Goal: Task Accomplishment & Management: Complete application form

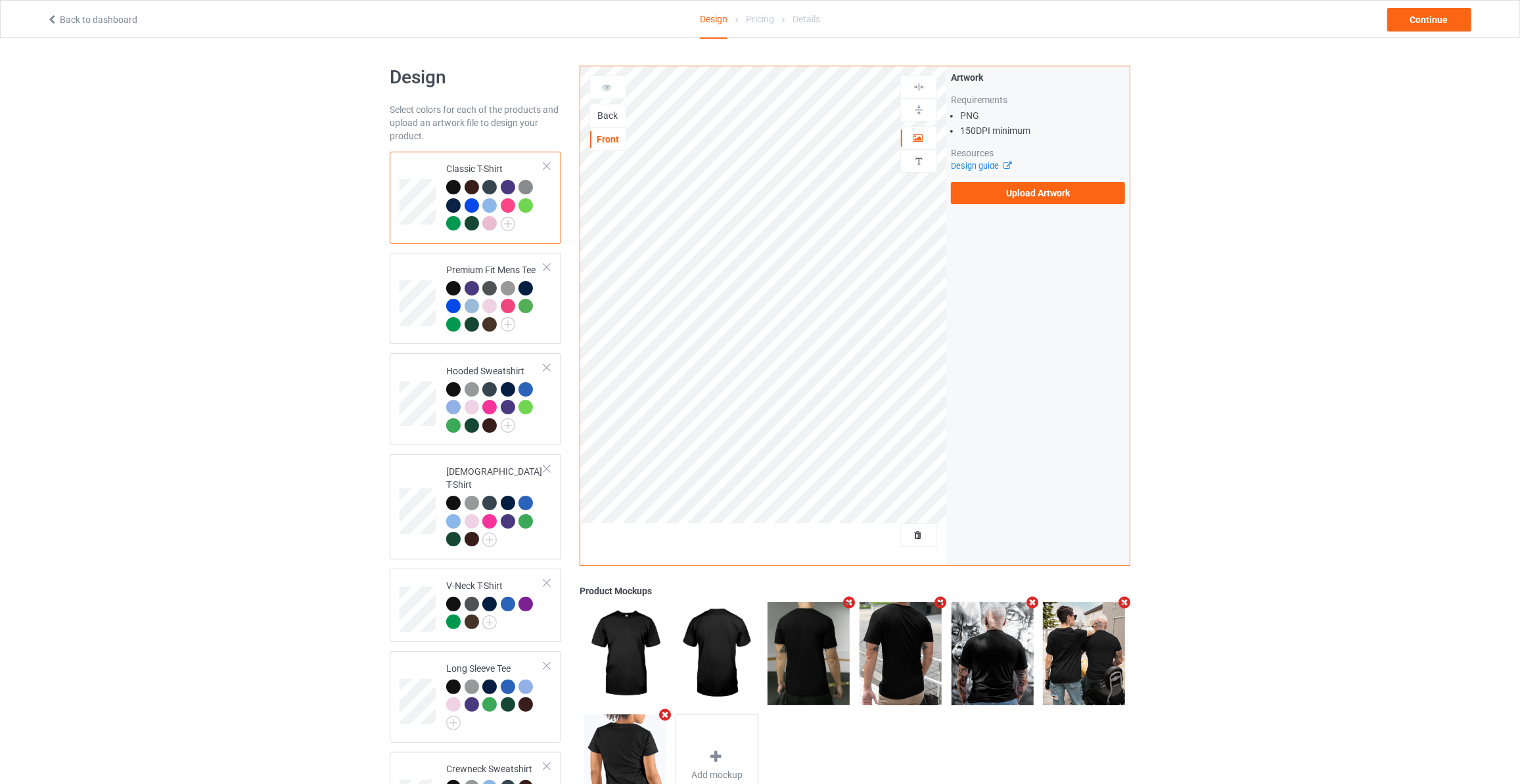
click at [598, 114] on div "Back" at bounding box center [608, 115] width 36 height 13
click at [984, 203] on label "Upload Artwork" at bounding box center [1037, 193] width 174 height 22
click at [0, 0] on input "Upload Artwork" at bounding box center [0, 0] width 0 height 0
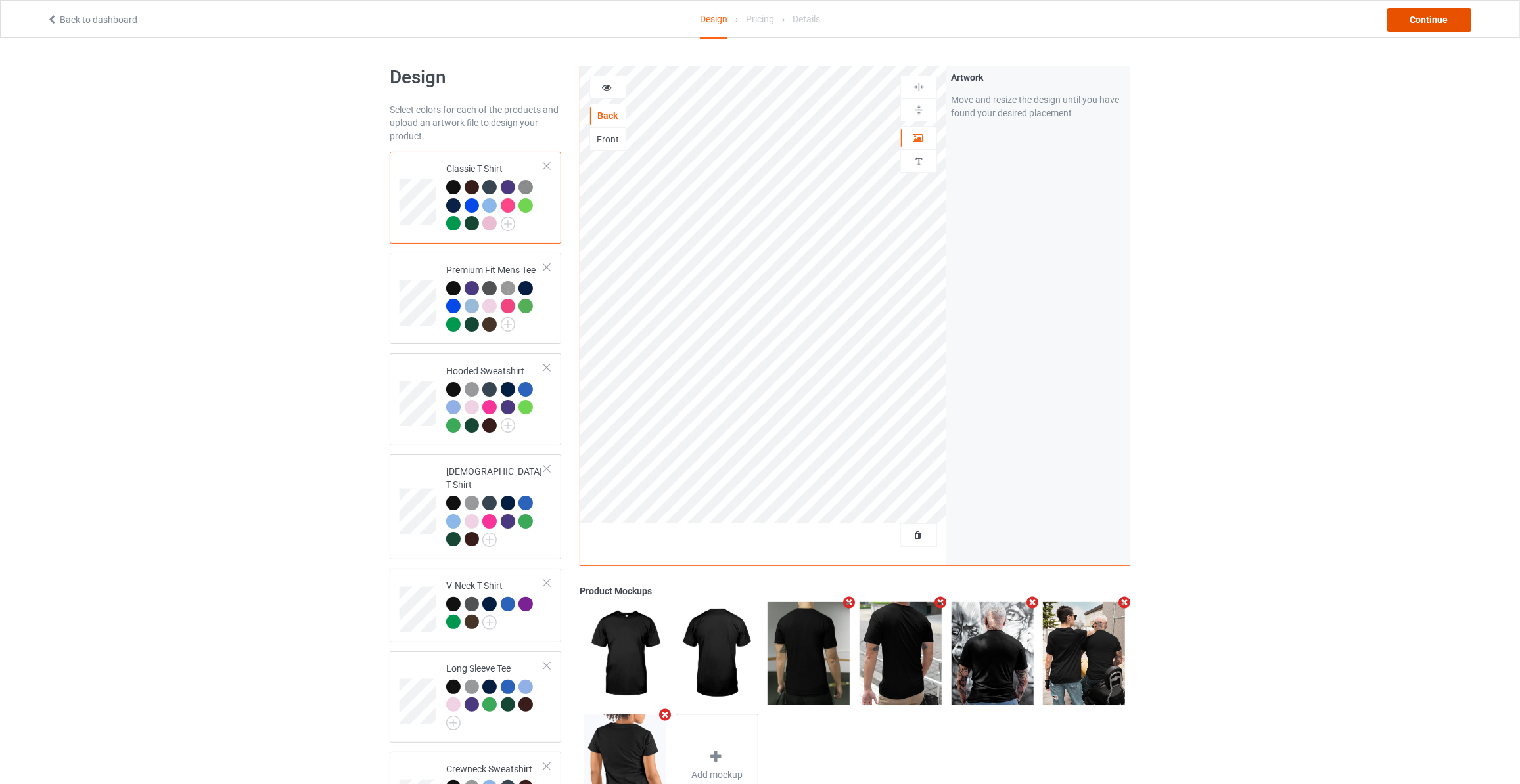
click at [1402, 13] on div "Continue" at bounding box center [1429, 20] width 84 height 24
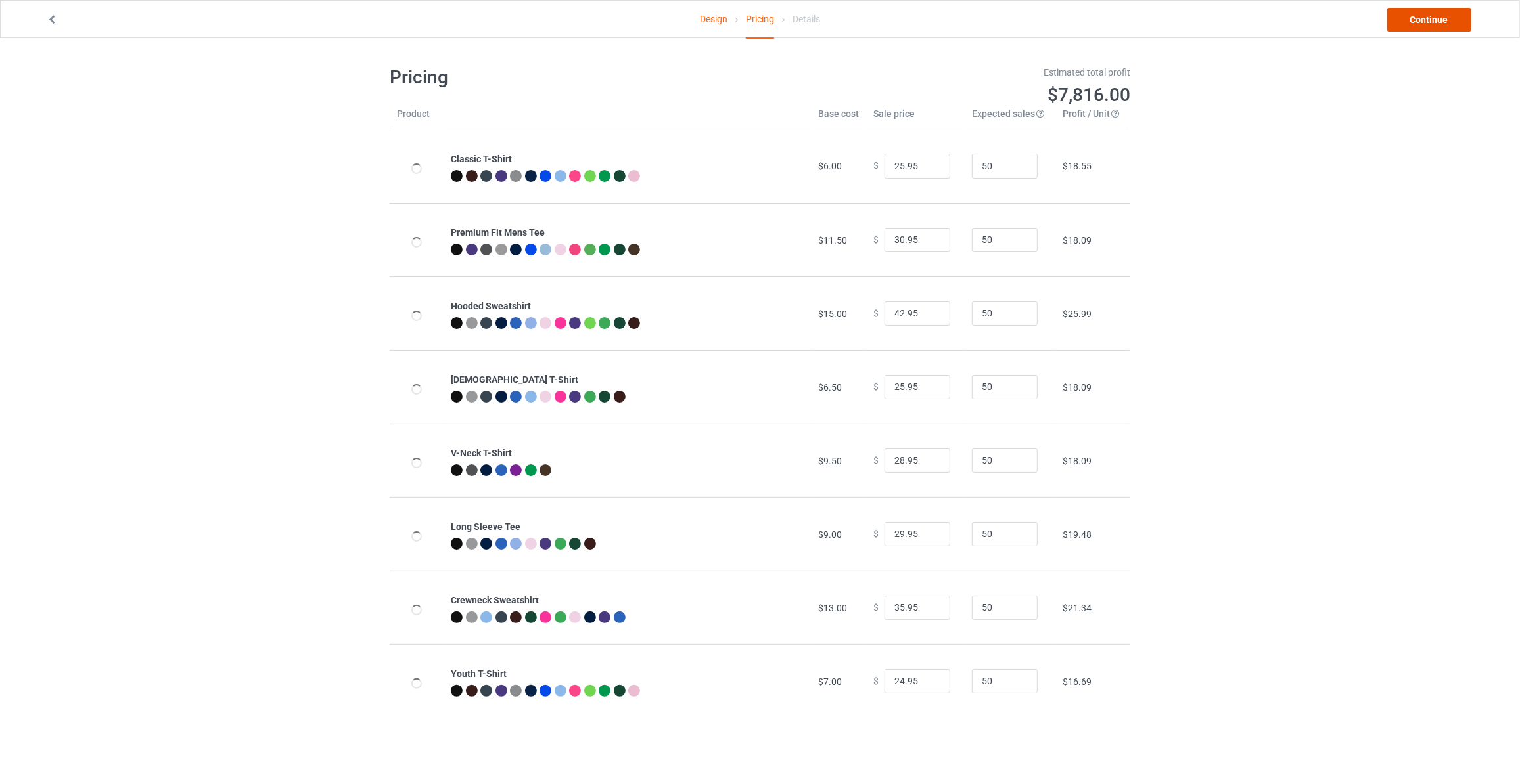
click at [1418, 21] on link "Continue" at bounding box center [1429, 20] width 84 height 24
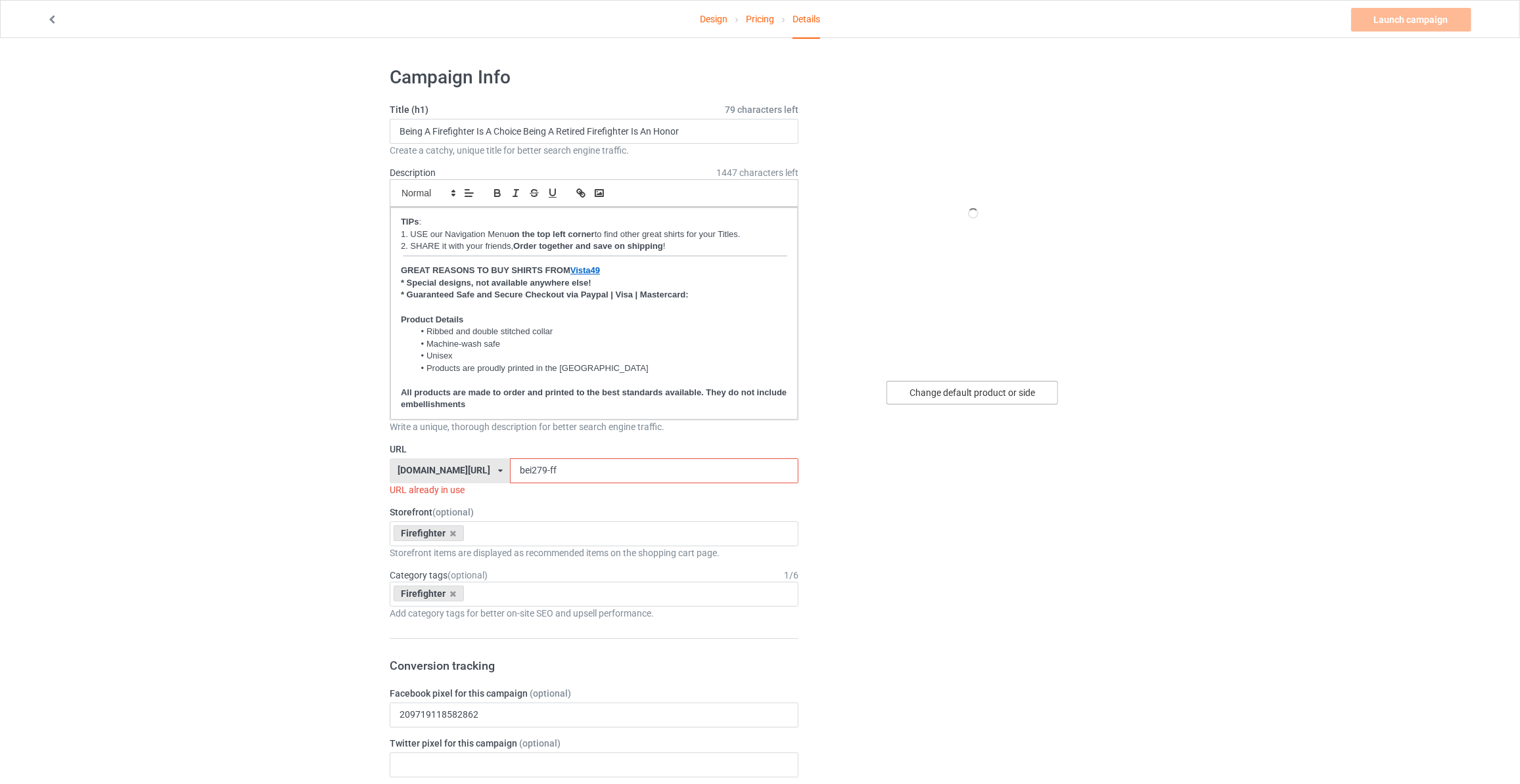
click at [932, 396] on div "Change default product or side" at bounding box center [972, 392] width 171 height 24
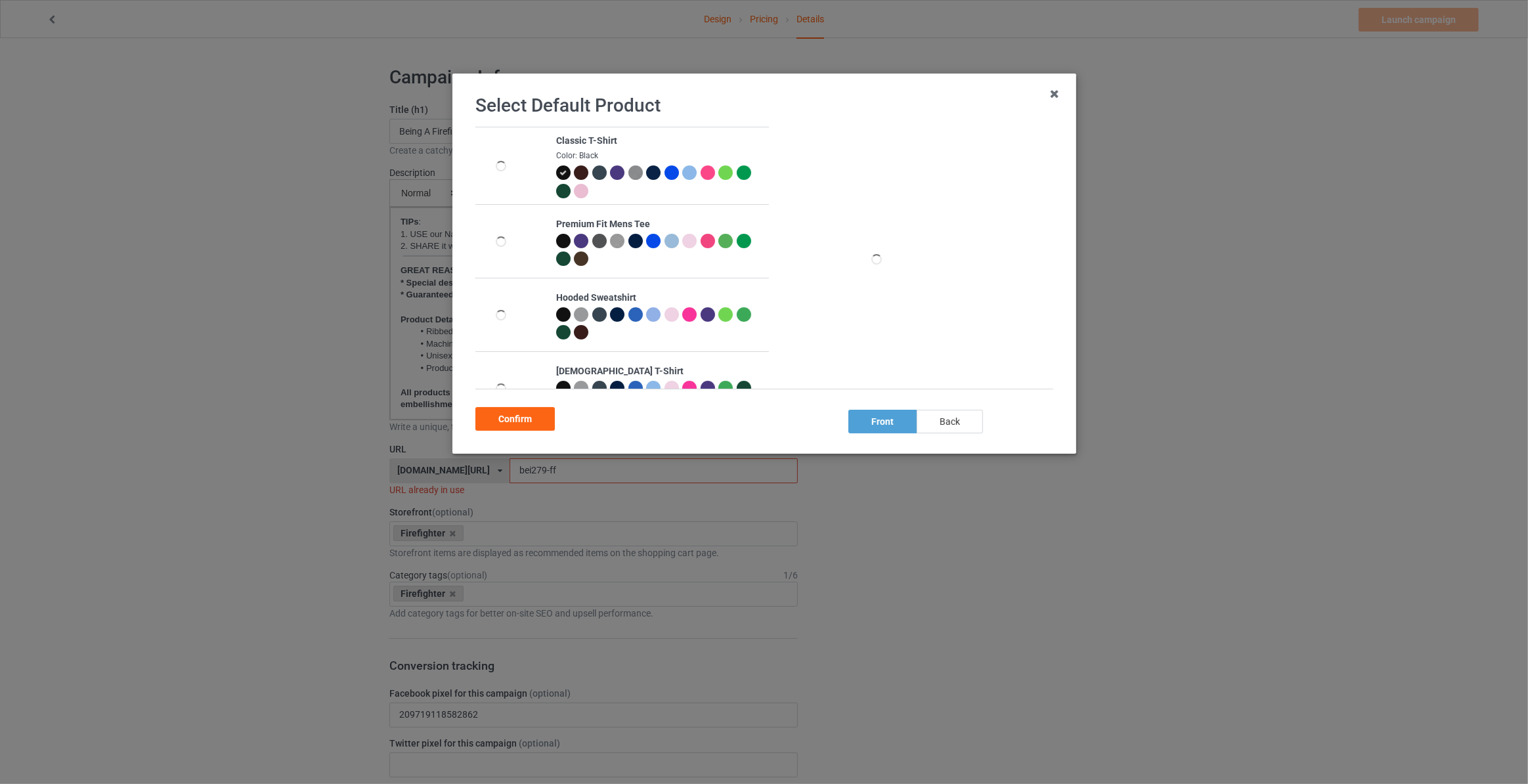
click at [930, 411] on div "back" at bounding box center [950, 421] width 66 height 24
click at [534, 418] on div "Confirm" at bounding box center [515, 419] width 79 height 24
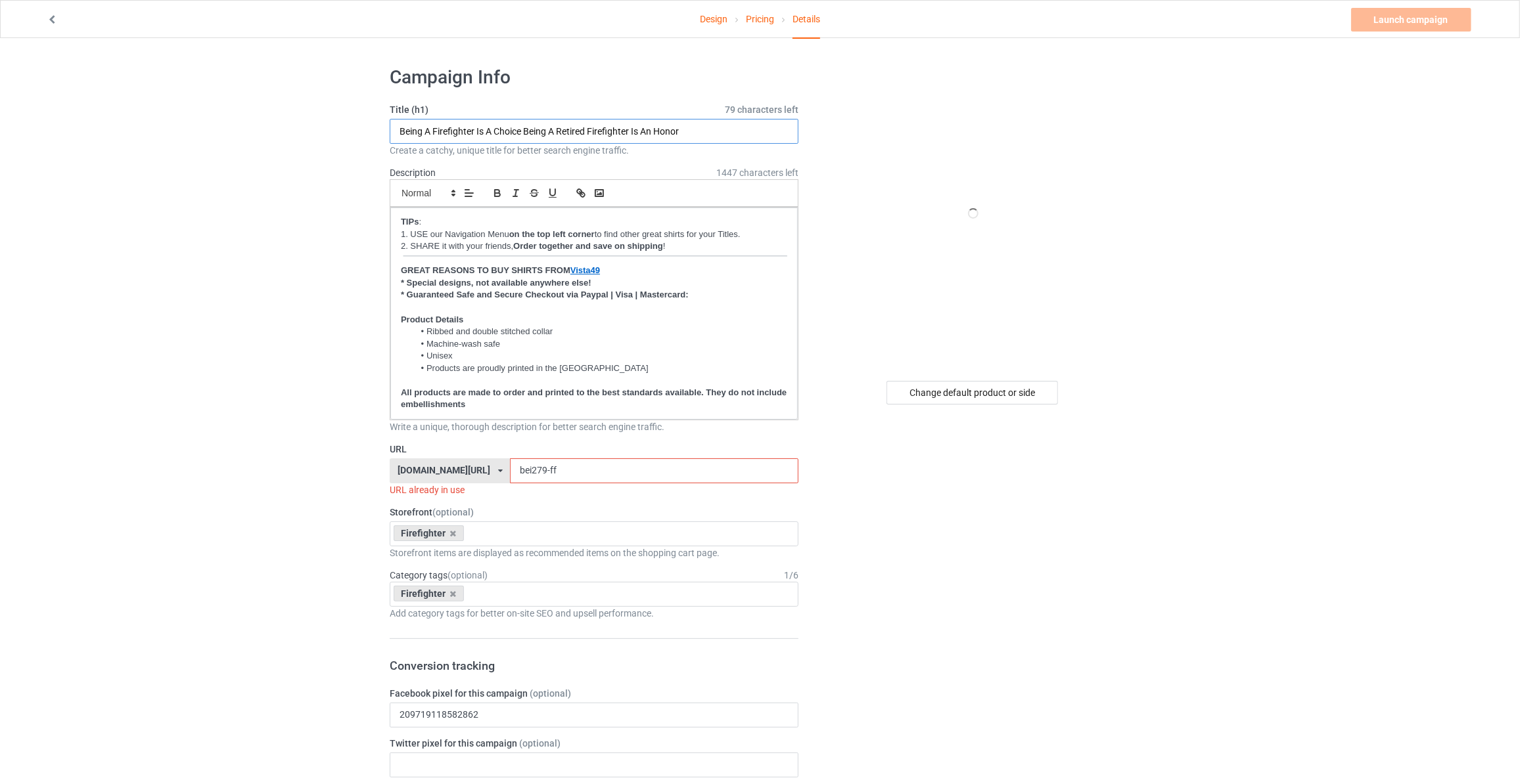
click at [478, 125] on input "Being A Firefighter Is A Choice Being A Retired Firefighter Is An Honor" at bounding box center [594, 131] width 409 height 25
type input "Assuming I Am Just An Old Man"
click at [989, 392] on div "Change default product or side" at bounding box center [972, 392] width 171 height 24
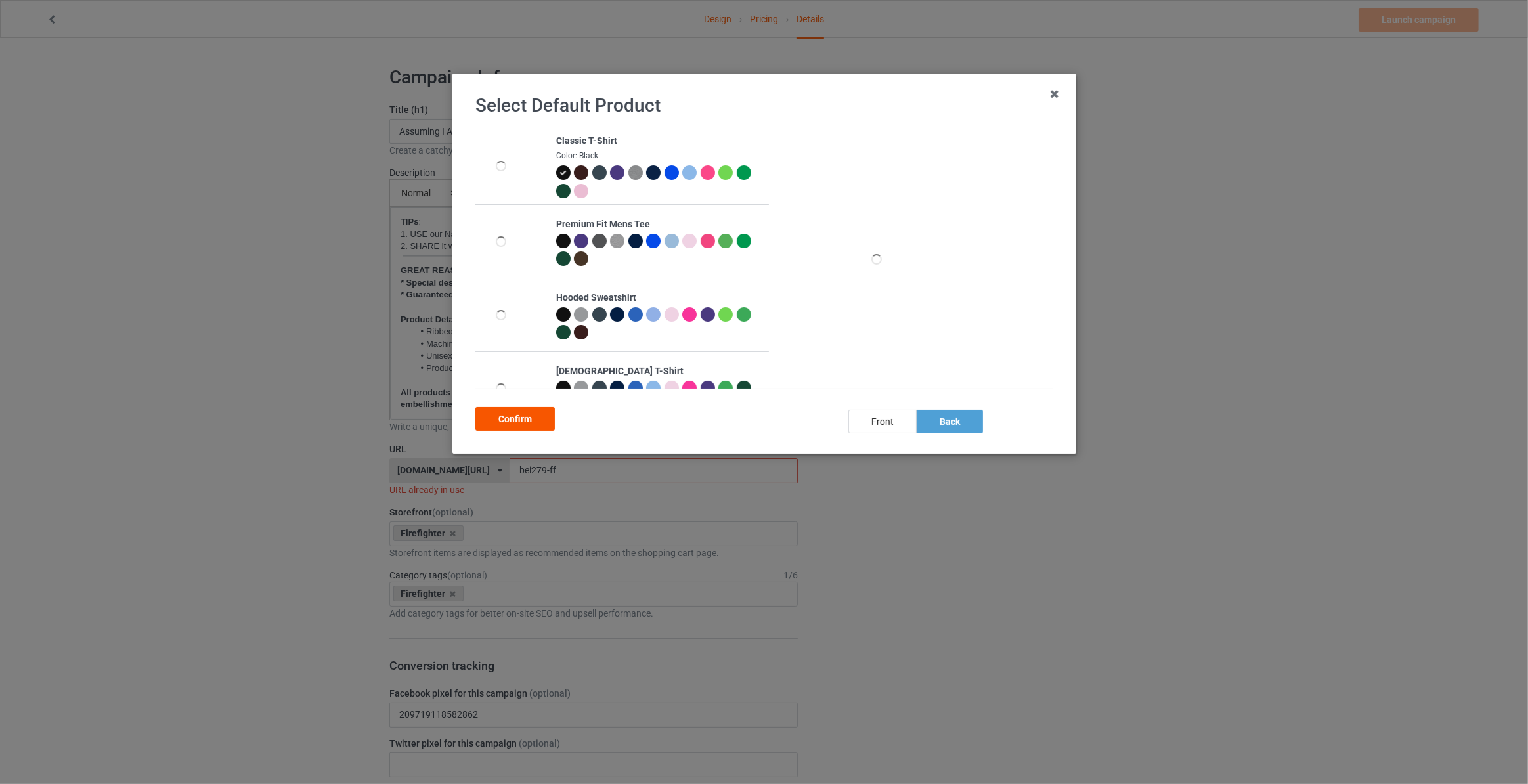
click at [539, 410] on div "Confirm" at bounding box center [515, 419] width 79 height 24
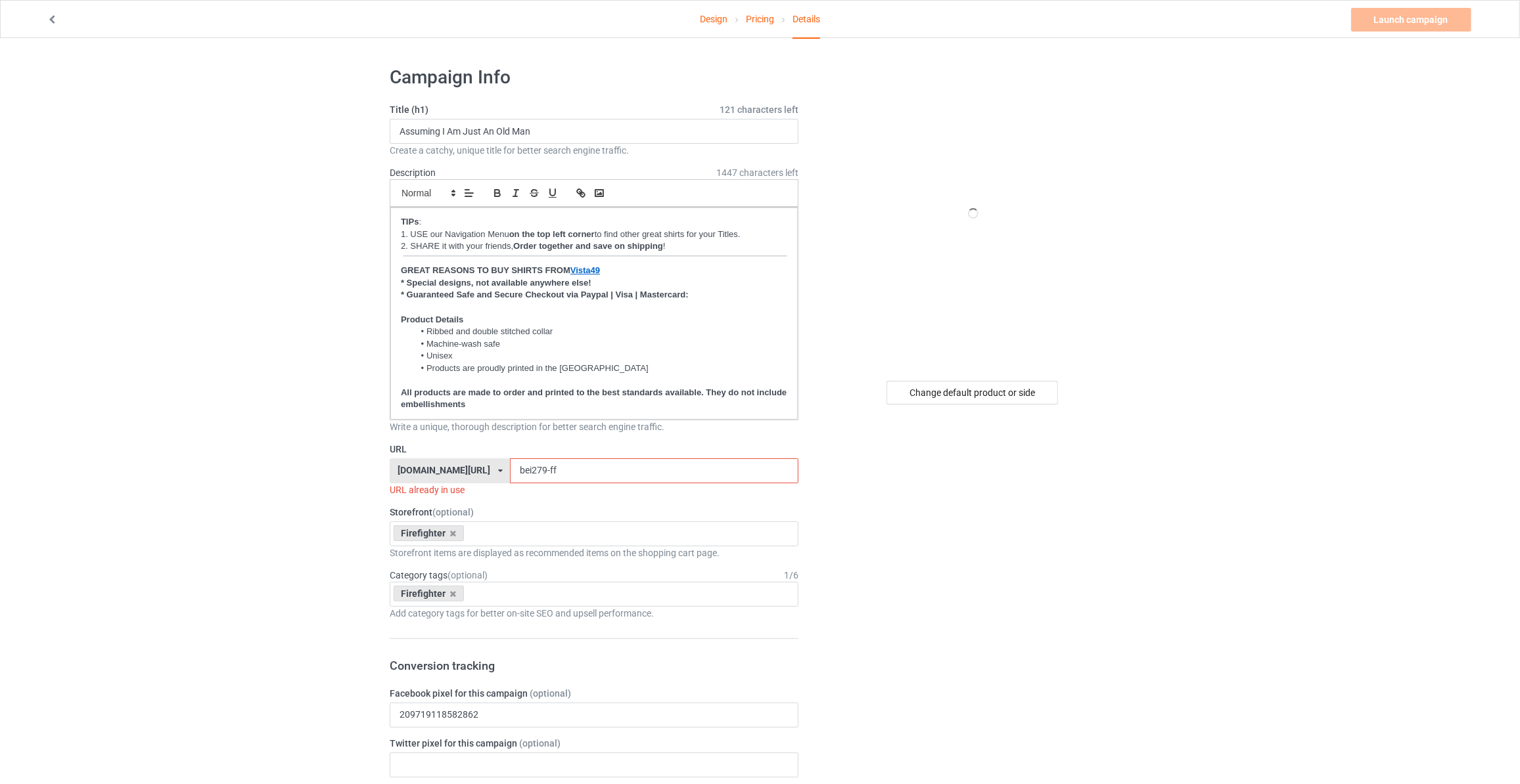
drag, startPoint x: 565, startPoint y: 466, endPoint x: 103, endPoint y: 406, distance: 465.9
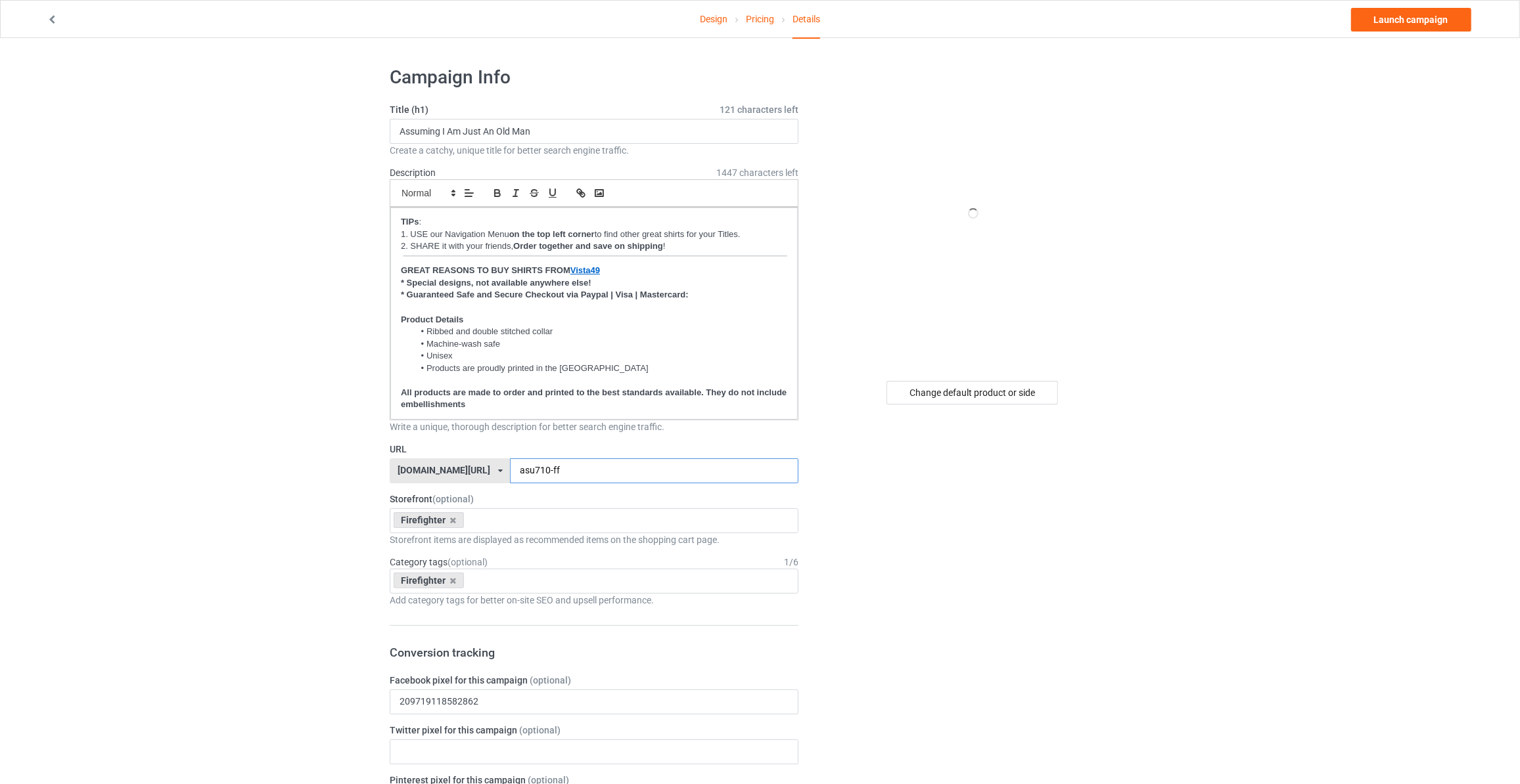
type input "asu710-ff"
click at [1391, 27] on link "Launch campaign" at bounding box center [1410, 20] width 120 height 24
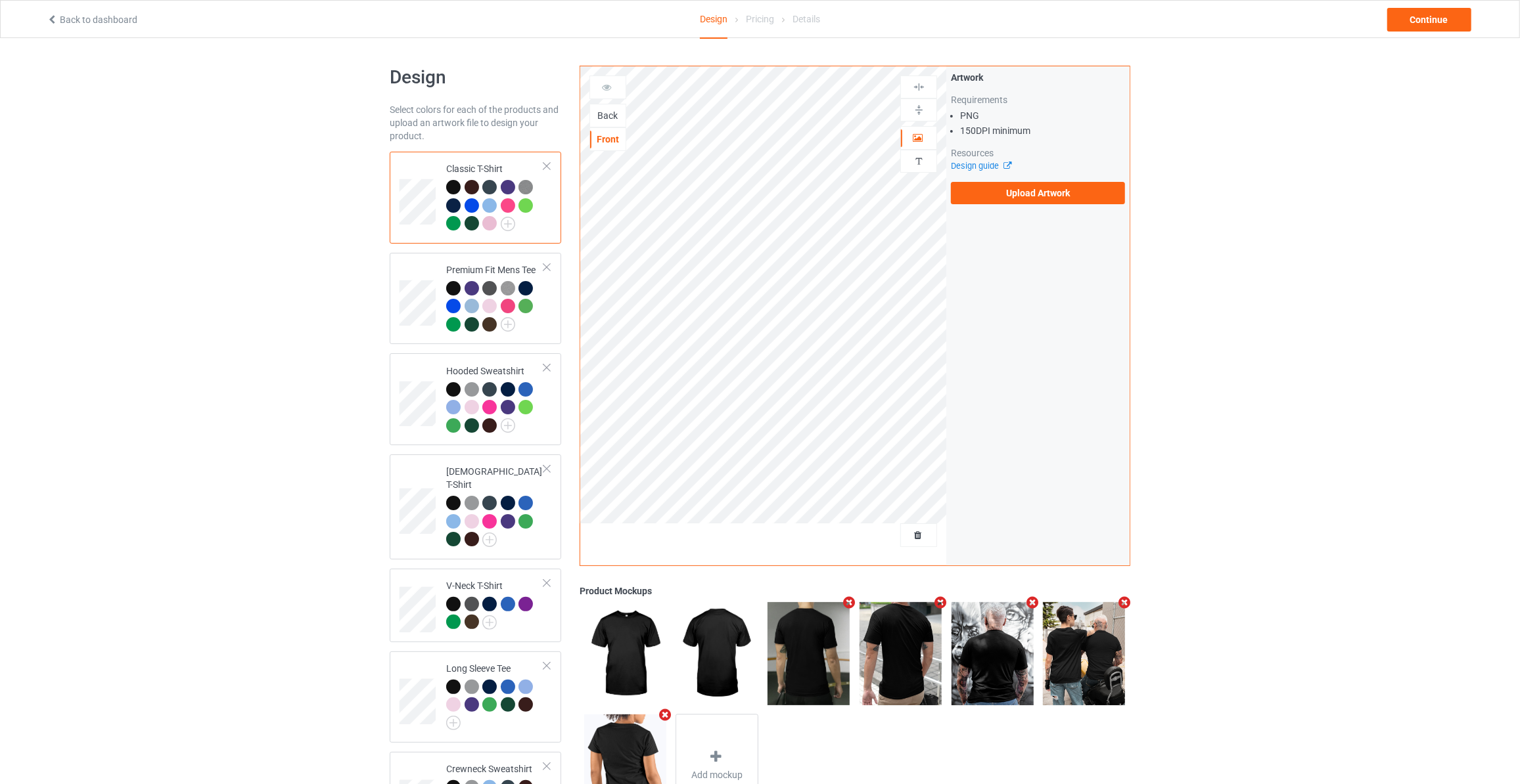
click at [603, 111] on div "Back" at bounding box center [608, 115] width 36 height 13
click at [1084, 199] on label "Upload Artwork" at bounding box center [1037, 193] width 174 height 22
click at [0, 0] on input "Upload Artwork" at bounding box center [0, 0] width 0 height 0
click at [1416, 31] on div "Back to dashboard Design Pricing Details Continue" at bounding box center [760, 19] width 1445 height 37
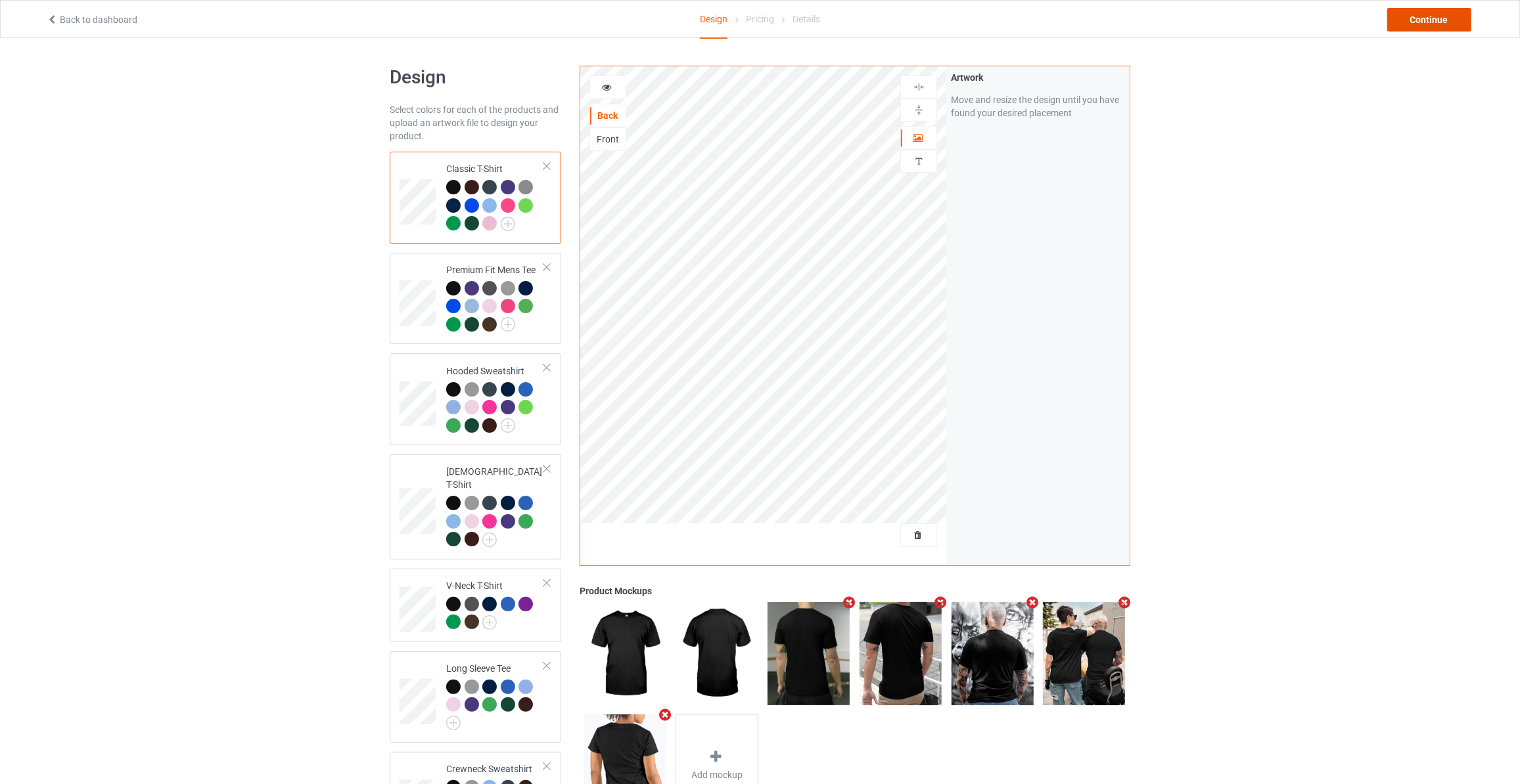
click at [1425, 25] on div "Continue" at bounding box center [1429, 20] width 84 height 24
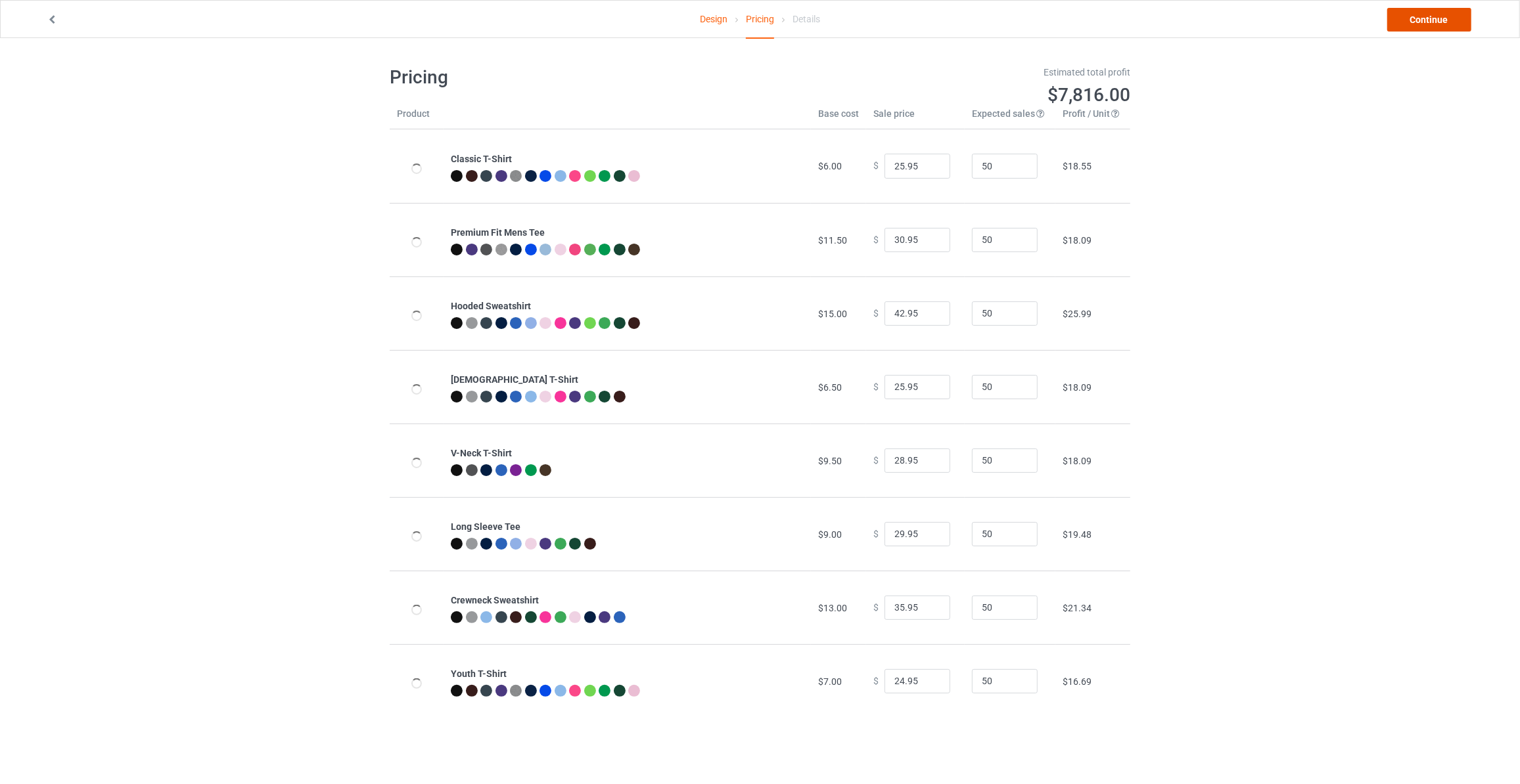
click at [1425, 25] on link "Continue" at bounding box center [1429, 20] width 84 height 24
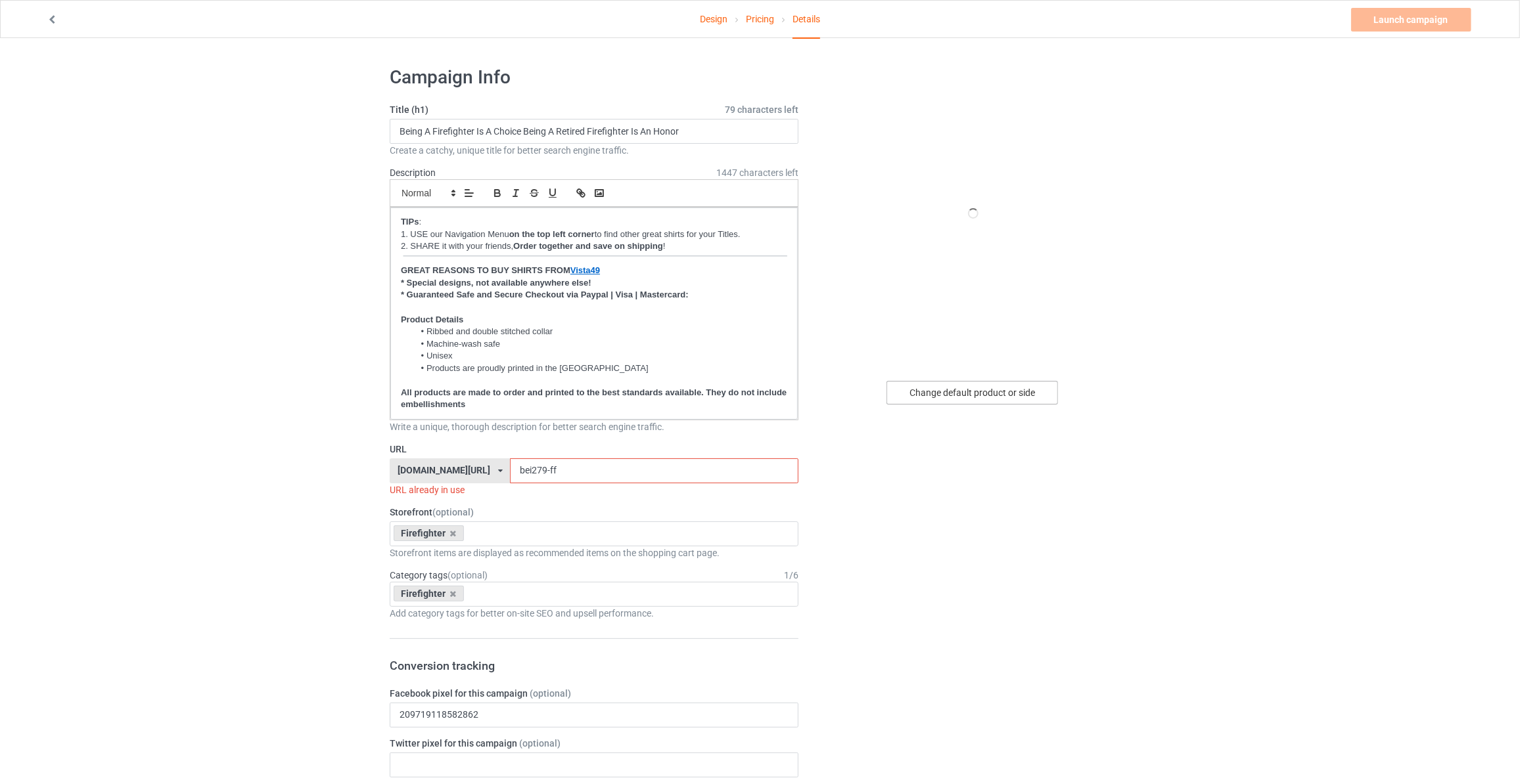
click at [942, 386] on div "Change default product or side" at bounding box center [972, 392] width 171 height 24
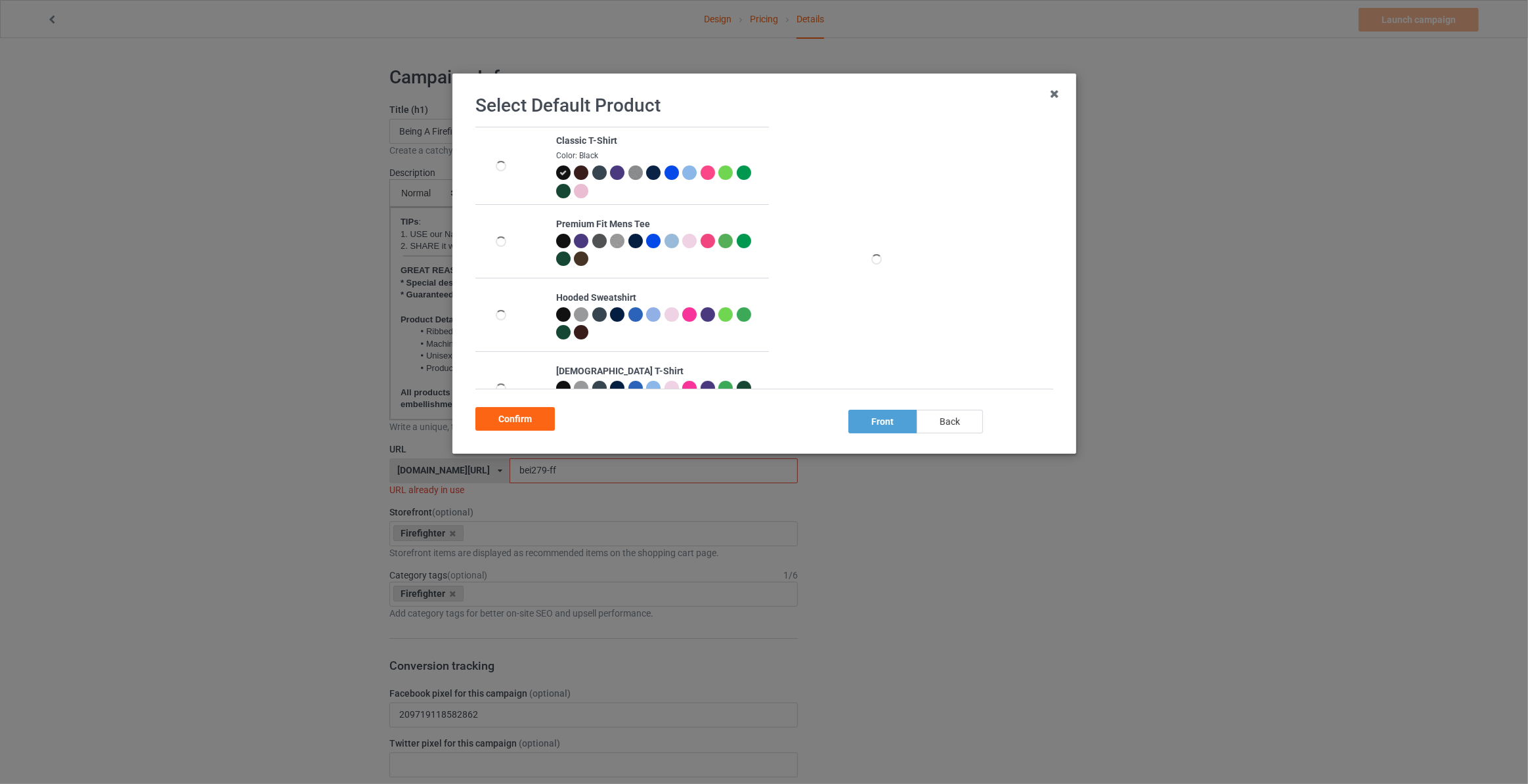
click at [953, 424] on div "back" at bounding box center [950, 421] width 66 height 24
click at [522, 421] on div "Confirm" at bounding box center [515, 419] width 79 height 24
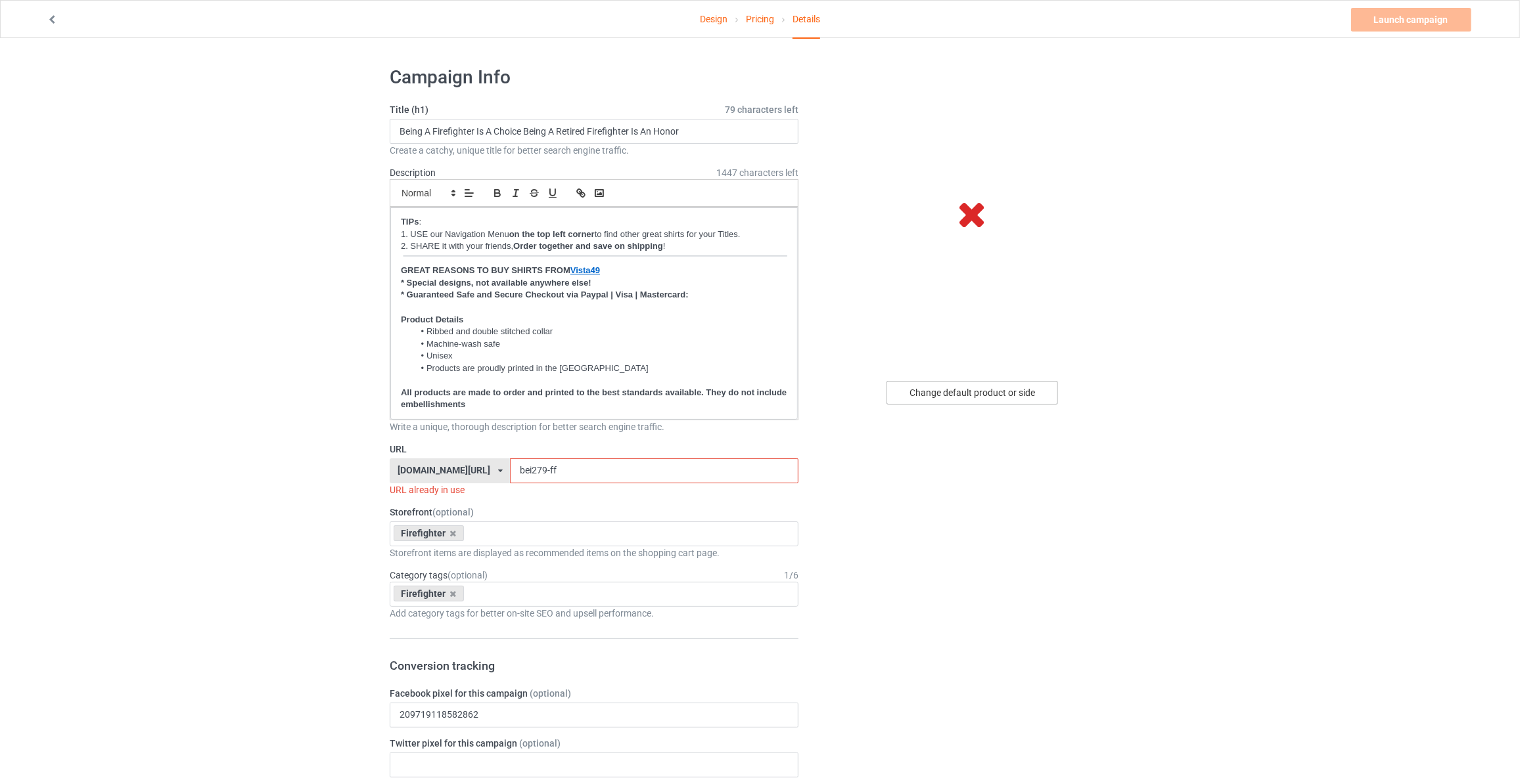
click at [981, 398] on div "Change default product or side" at bounding box center [972, 392] width 171 height 24
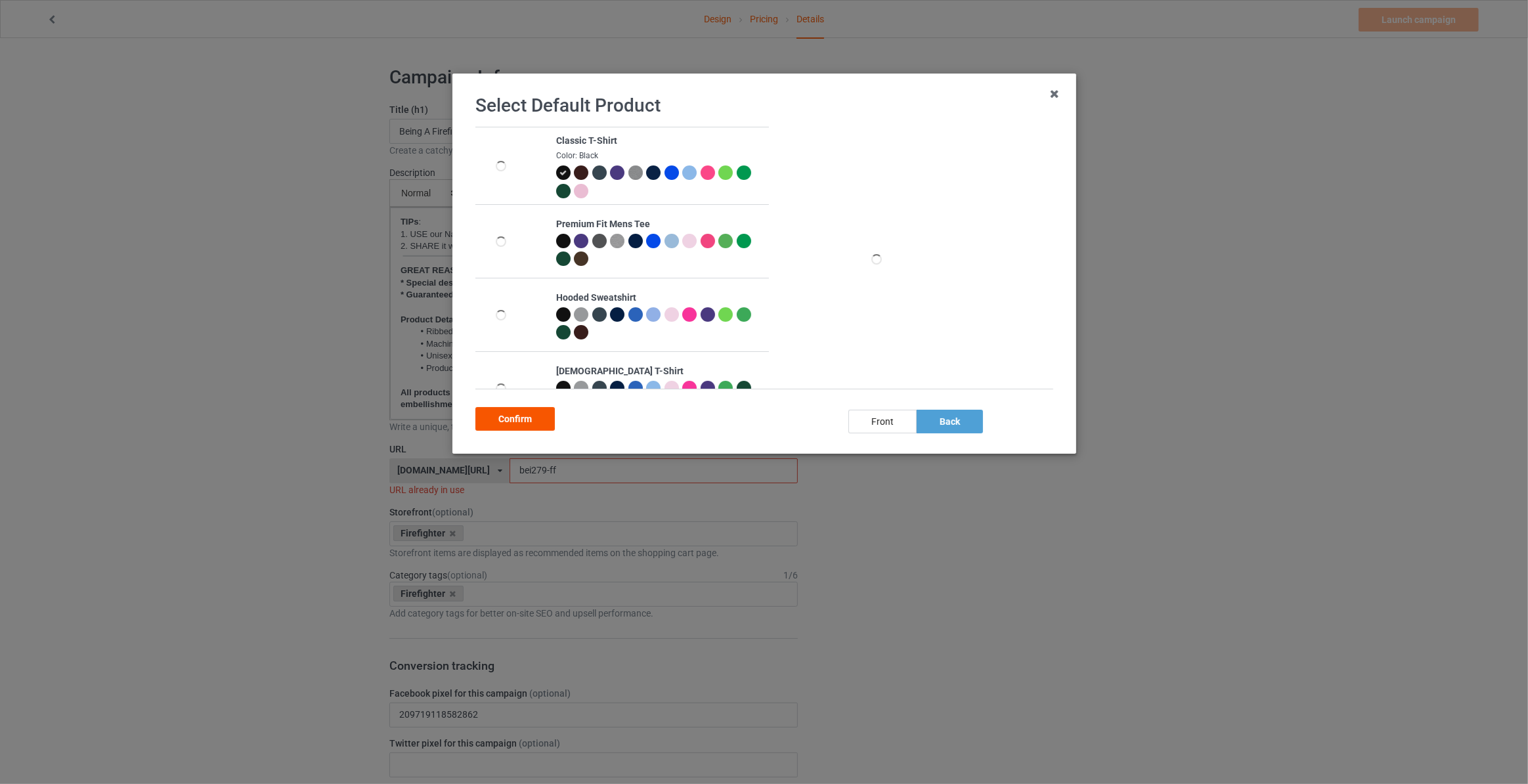
click at [496, 421] on div "Confirm" at bounding box center [515, 419] width 79 height 24
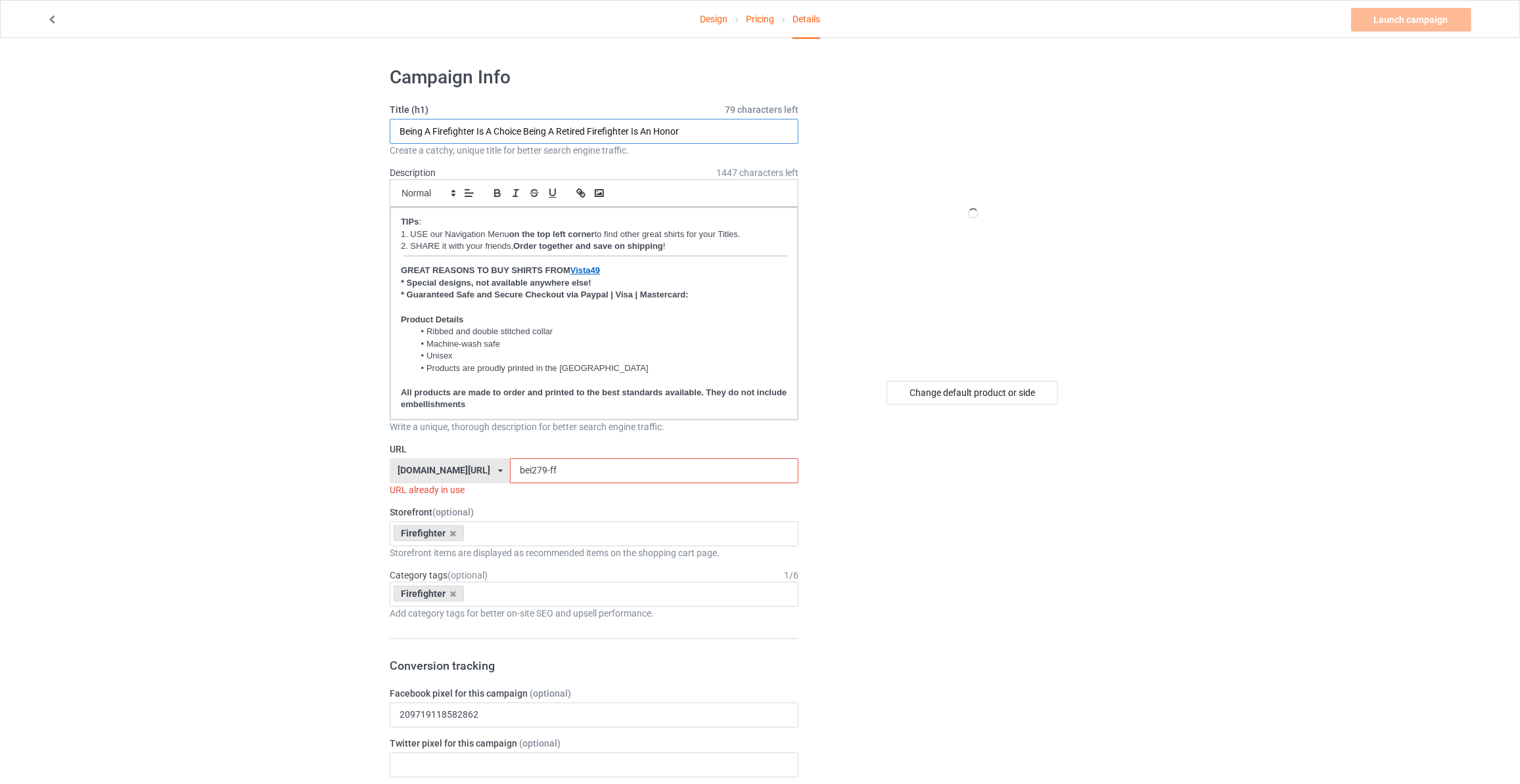
click at [525, 137] on input "Being A Firefighter Is A Choice Being A Retired Firefighter Is An Honor" at bounding box center [594, 131] width 409 height 25
type input "I'm A Firefighter Of Course I'm Crazy Do You Think A Sane Person Would Do This …"
drag, startPoint x: 551, startPoint y: 460, endPoint x: 85, endPoint y: 383, distance: 472.3
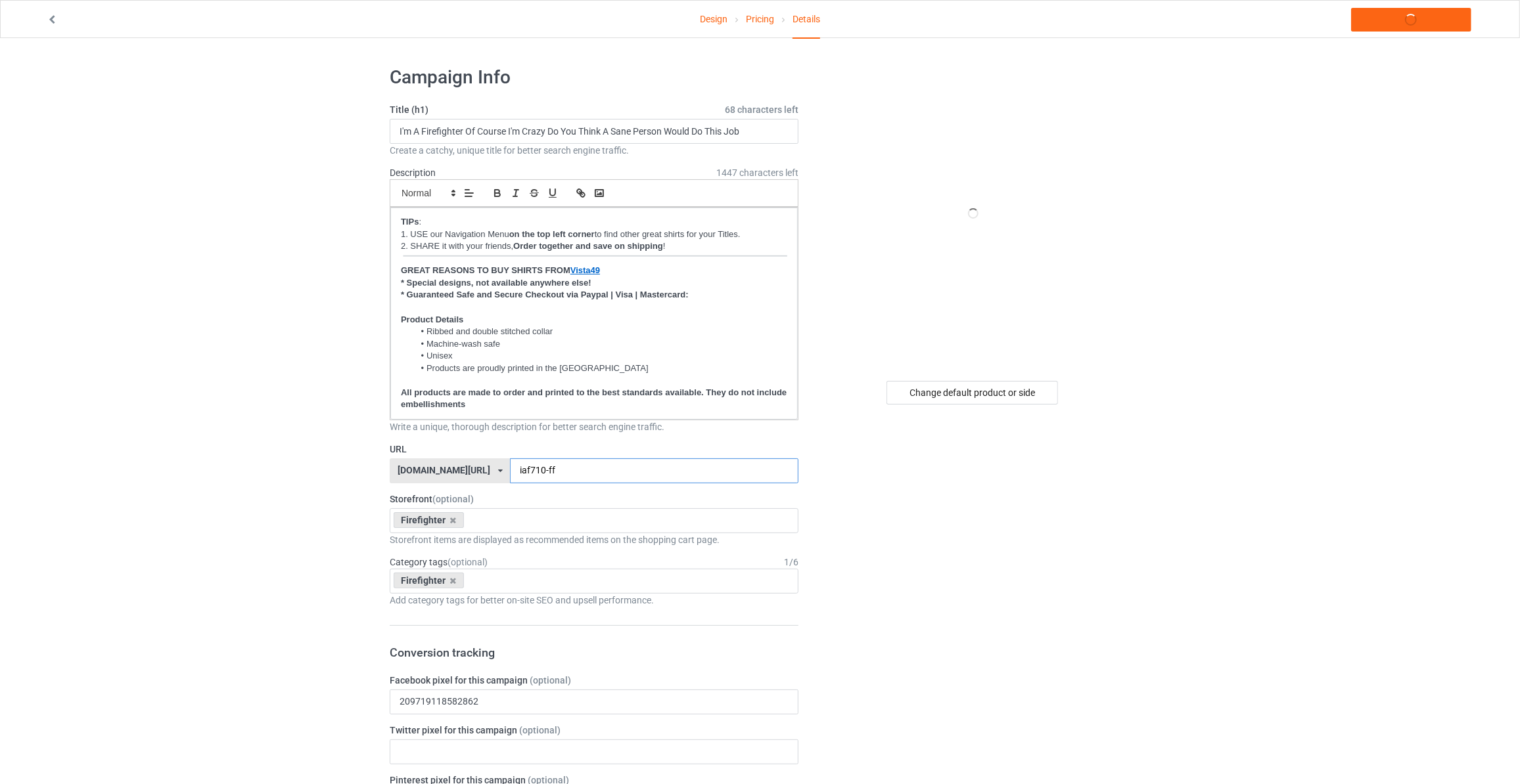
type input "iaf710-ff"
click at [989, 391] on div "Change default product or side" at bounding box center [972, 392] width 171 height 24
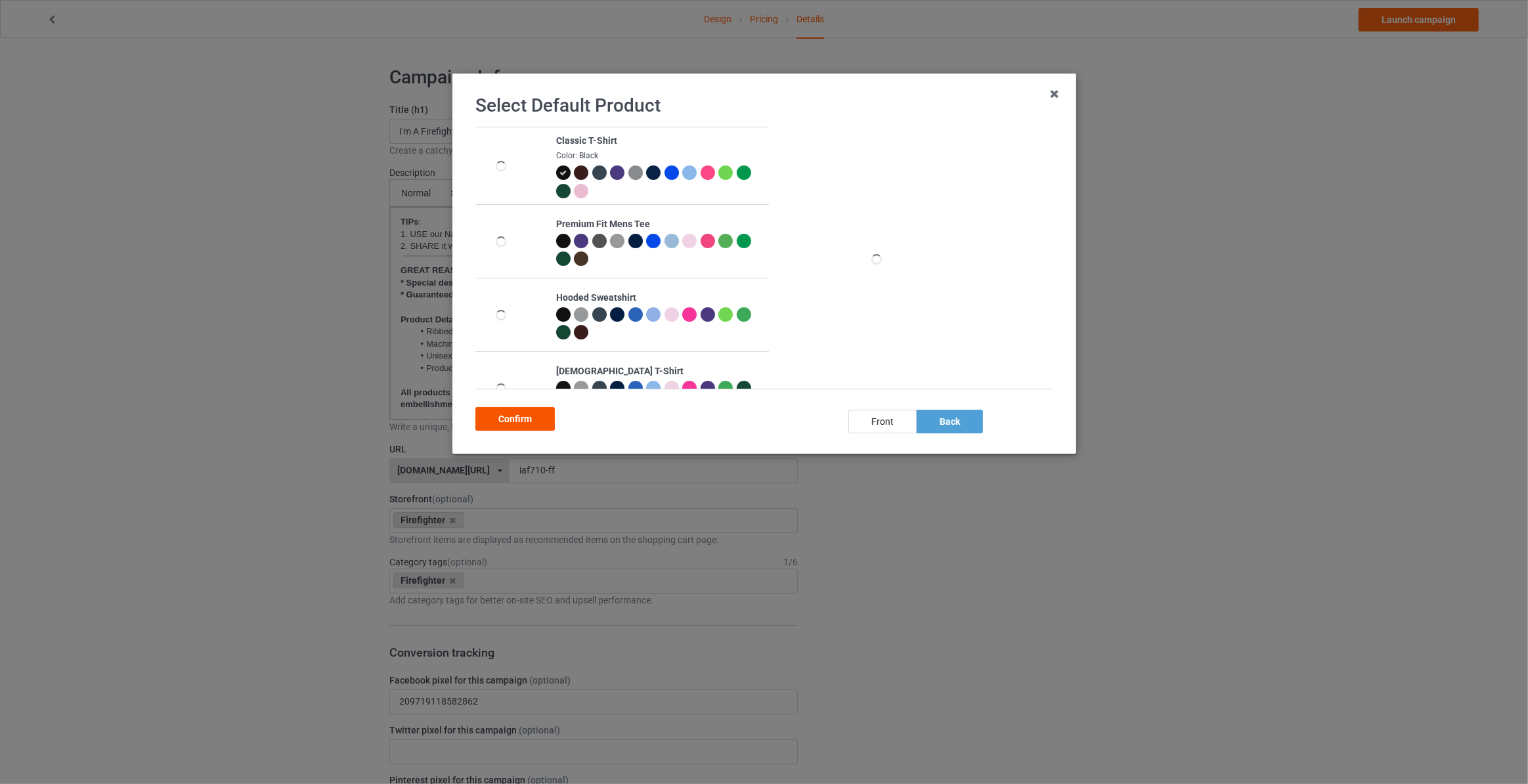
click at [547, 423] on div "Confirm" at bounding box center [515, 419] width 79 height 24
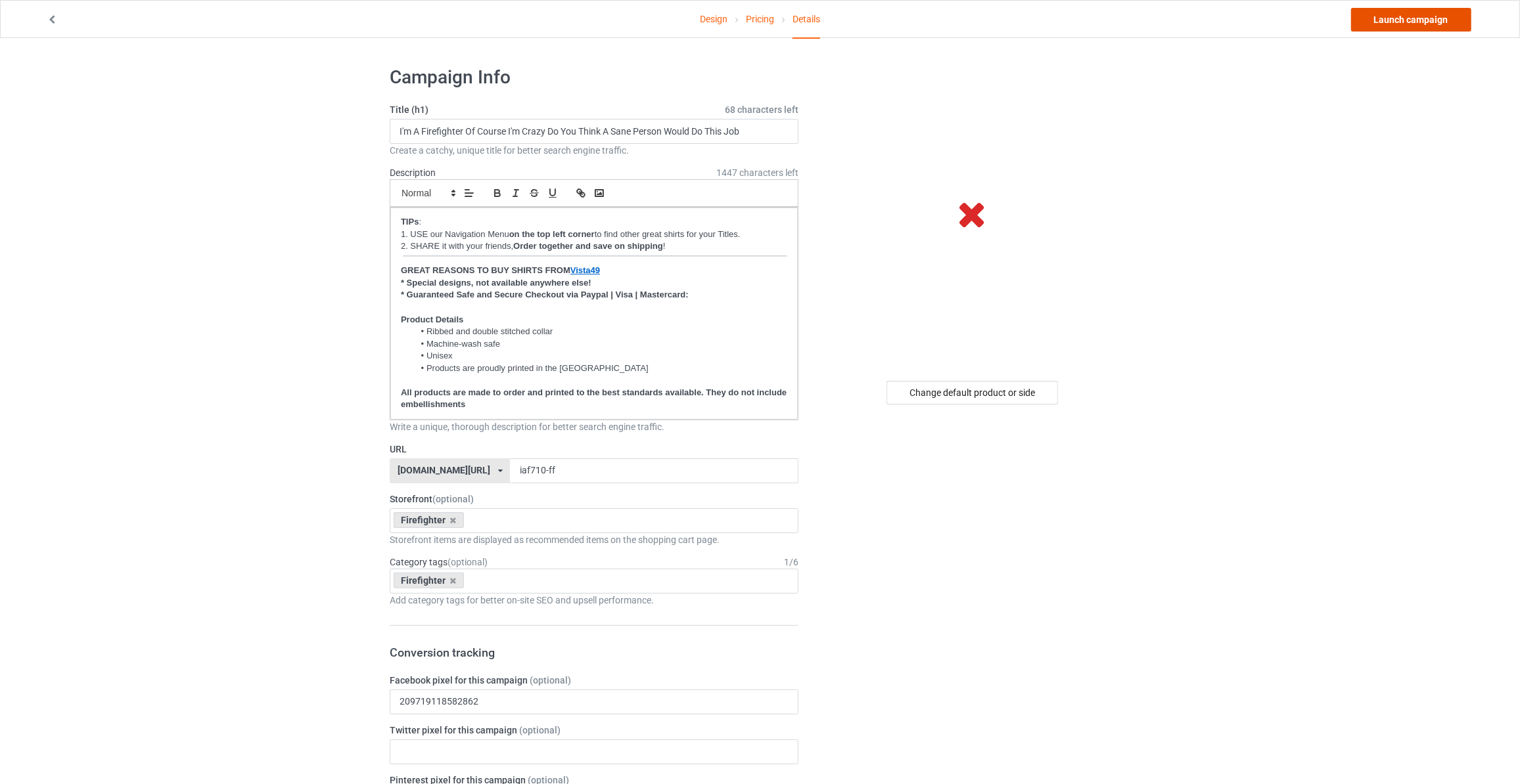
click at [1408, 20] on link "Launch campaign" at bounding box center [1410, 20] width 120 height 24
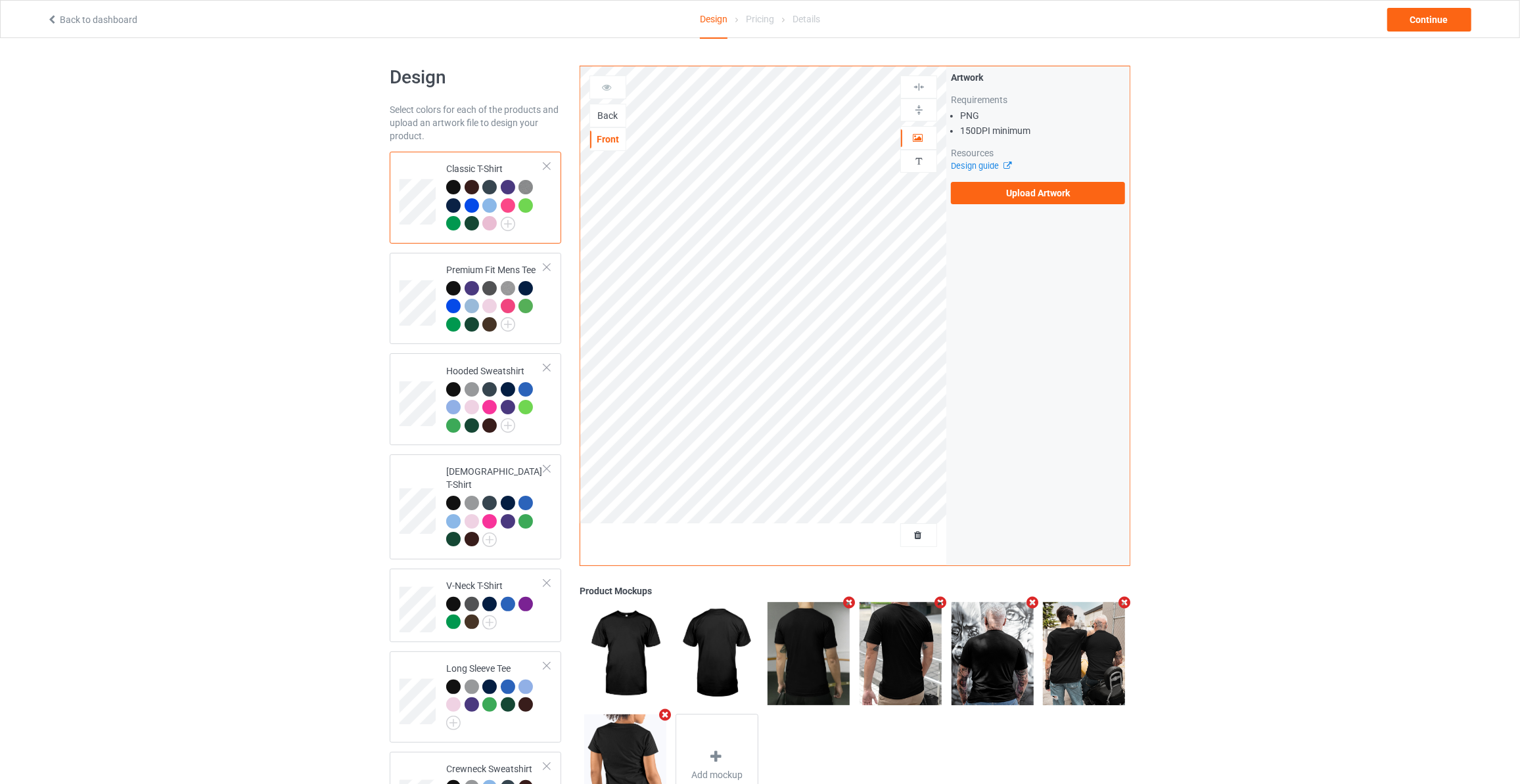
click at [611, 105] on div "Back" at bounding box center [607, 116] width 37 height 24
click at [618, 112] on div "Back" at bounding box center [608, 115] width 36 height 13
click at [1002, 171] on div "Design guide" at bounding box center [1037, 165] width 174 height 13
click at [1013, 194] on label "Upload Artwork" at bounding box center [1037, 193] width 174 height 22
click at [0, 0] on input "Upload Artwork" at bounding box center [0, 0] width 0 height 0
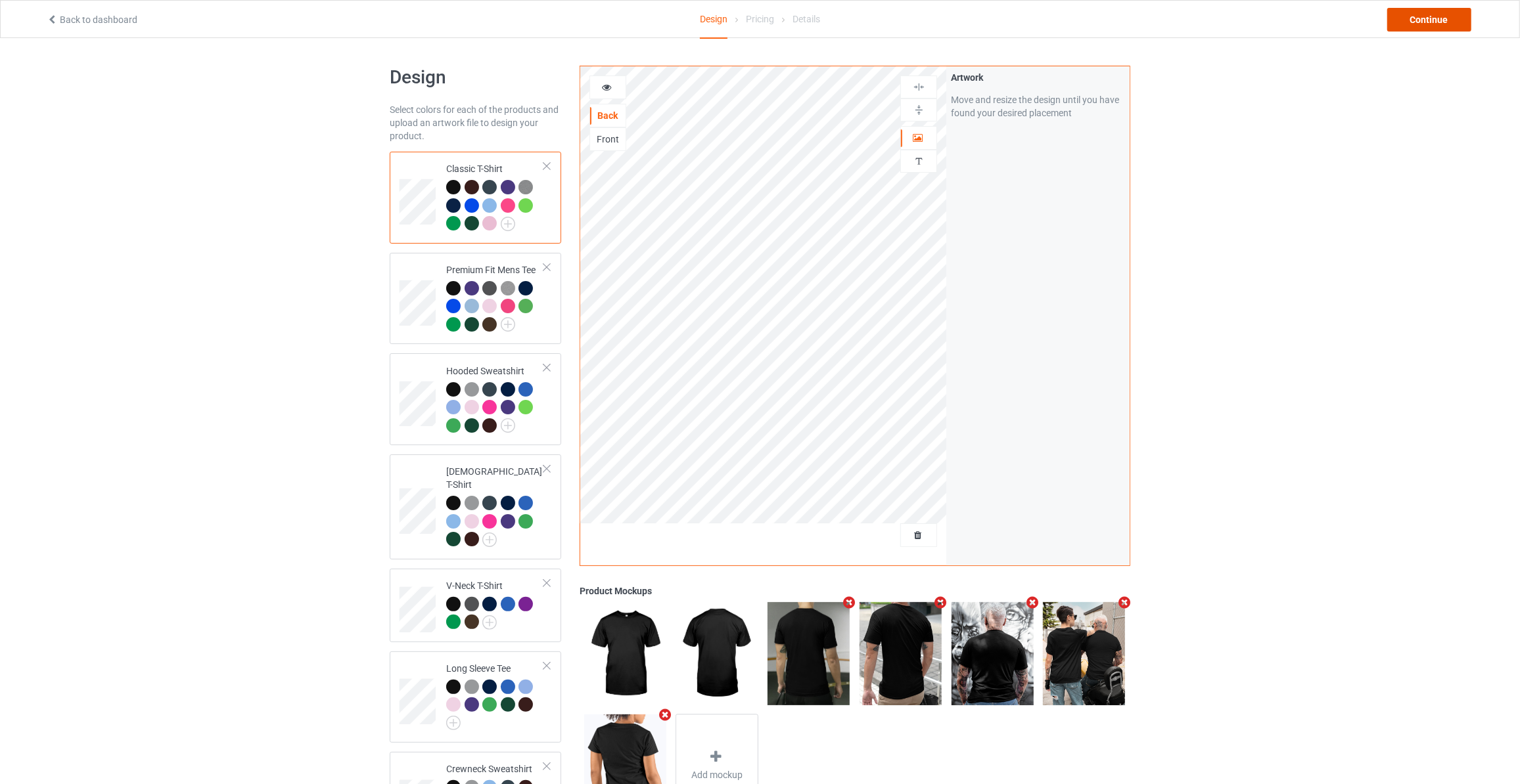
click at [1390, 14] on div "Continue" at bounding box center [1429, 20] width 84 height 24
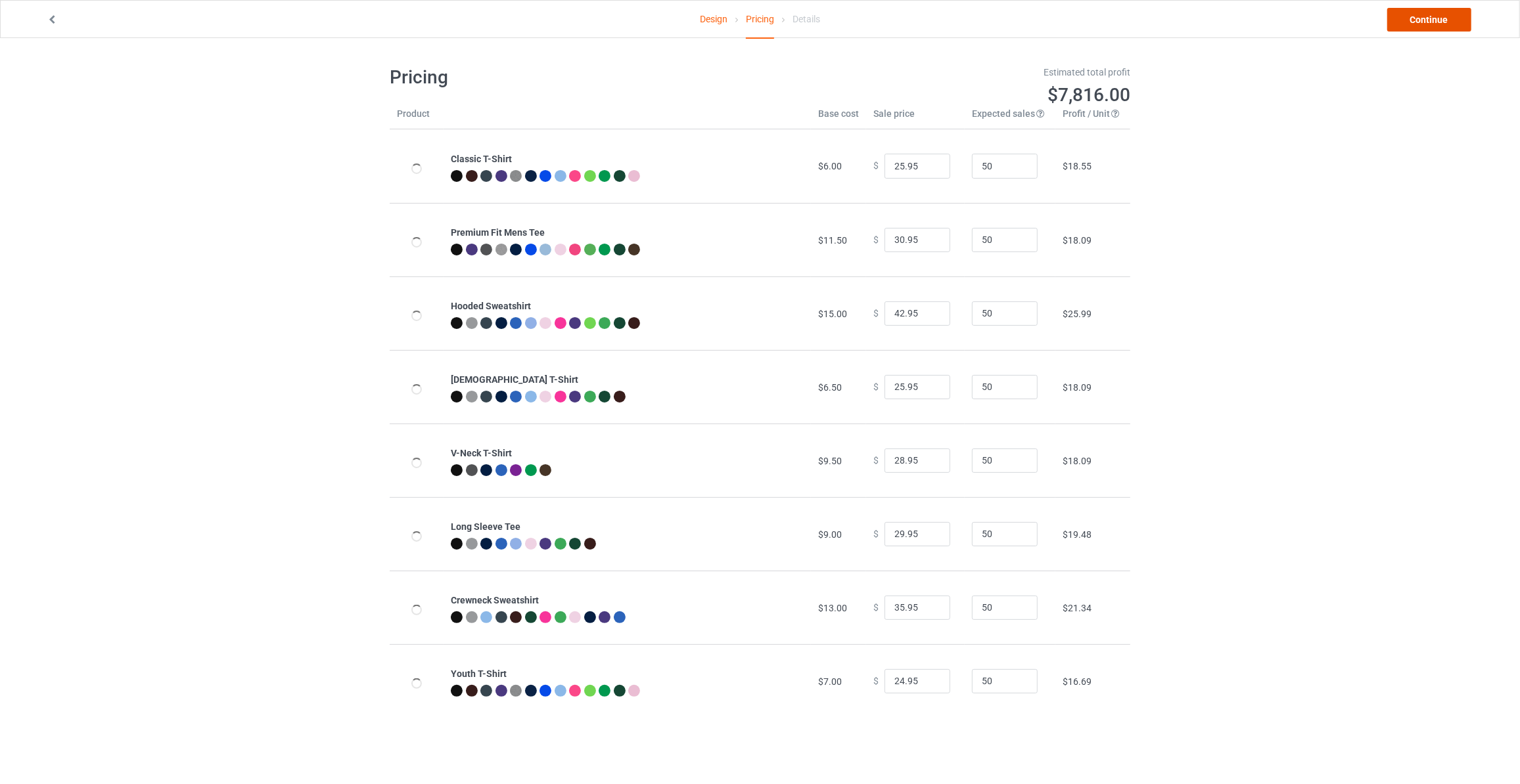
click at [1402, 14] on link "Continue" at bounding box center [1429, 20] width 84 height 24
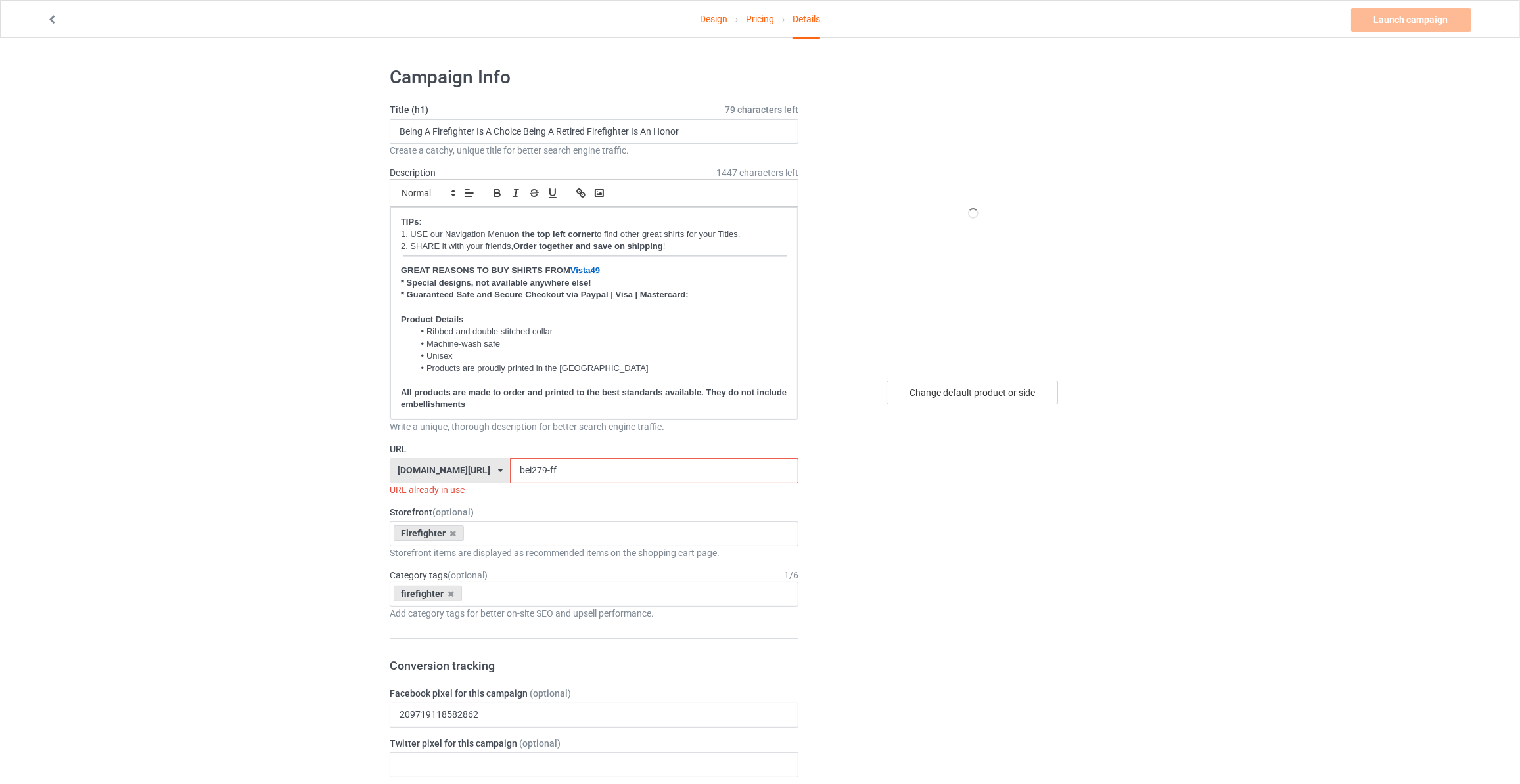
click at [958, 392] on div "Change default product or side" at bounding box center [972, 392] width 171 height 24
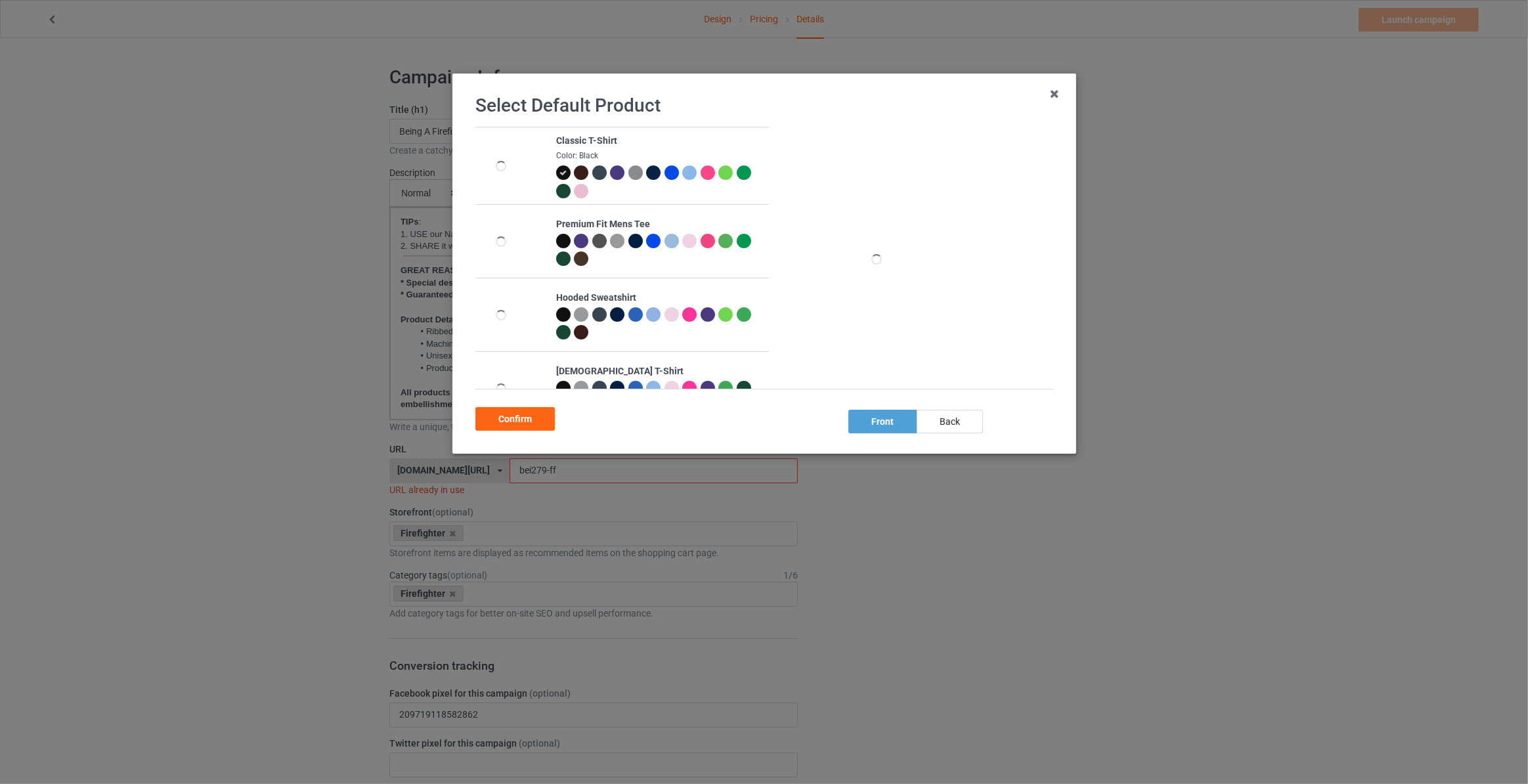
click at [927, 436] on div "Select Default Product Classic T-Shirt Color: Black Premium Fit Mens Tee Hooded…" at bounding box center [764, 264] width 597 height 352
click at [939, 409] on div "back" at bounding box center [950, 421] width 66 height 24
click at [532, 427] on div "Confirm" at bounding box center [515, 419] width 79 height 24
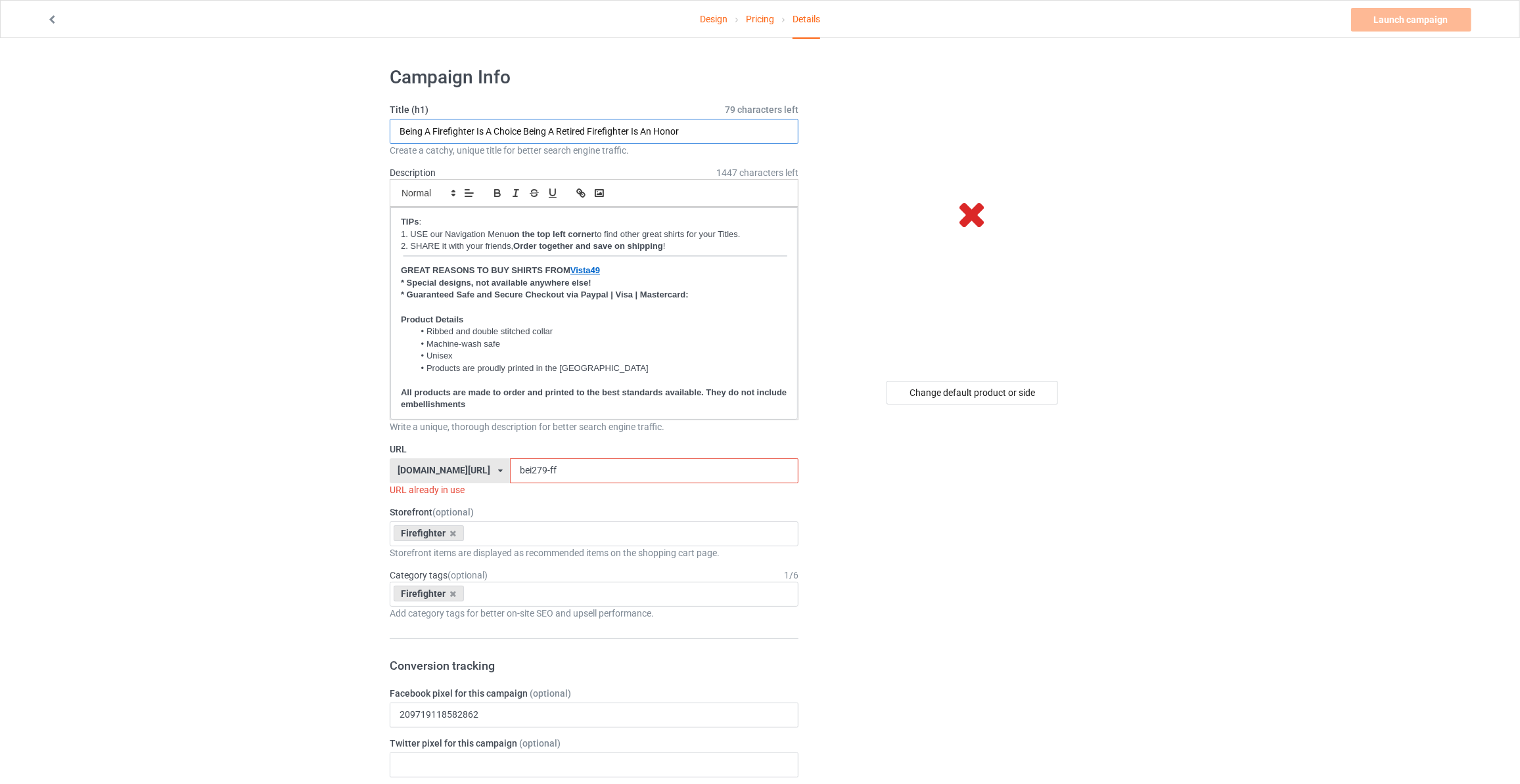
click at [609, 125] on input "Being A Firefighter Is A Choice Being A Retired Firefighter Is An Honor" at bounding box center [594, 131] width 409 height 25
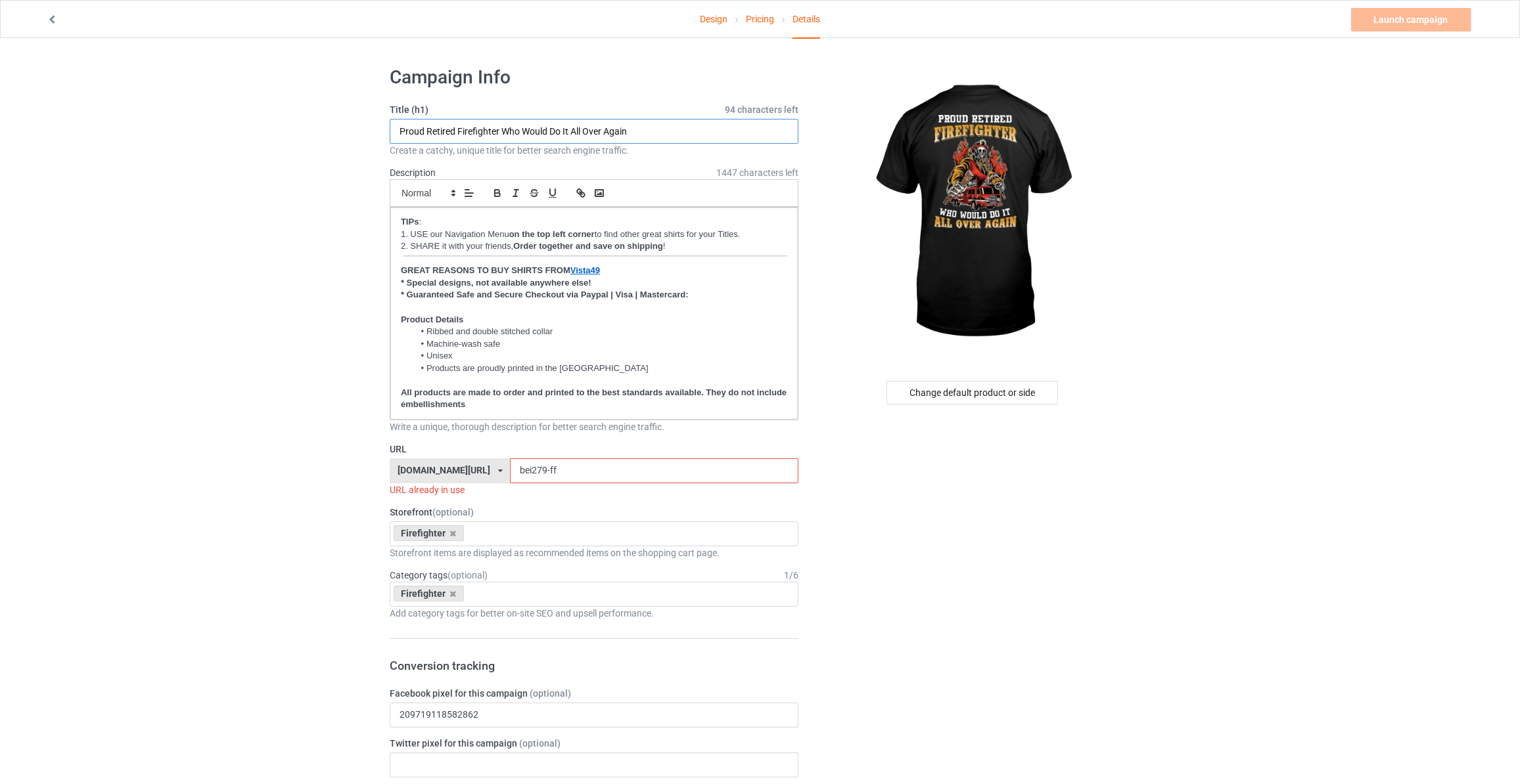
type input "Proud Retired Firefighter Who Would Do It All Over Again"
drag, startPoint x: 557, startPoint y: 473, endPoint x: 20, endPoint y: 379, distance: 545.2
type input "o"
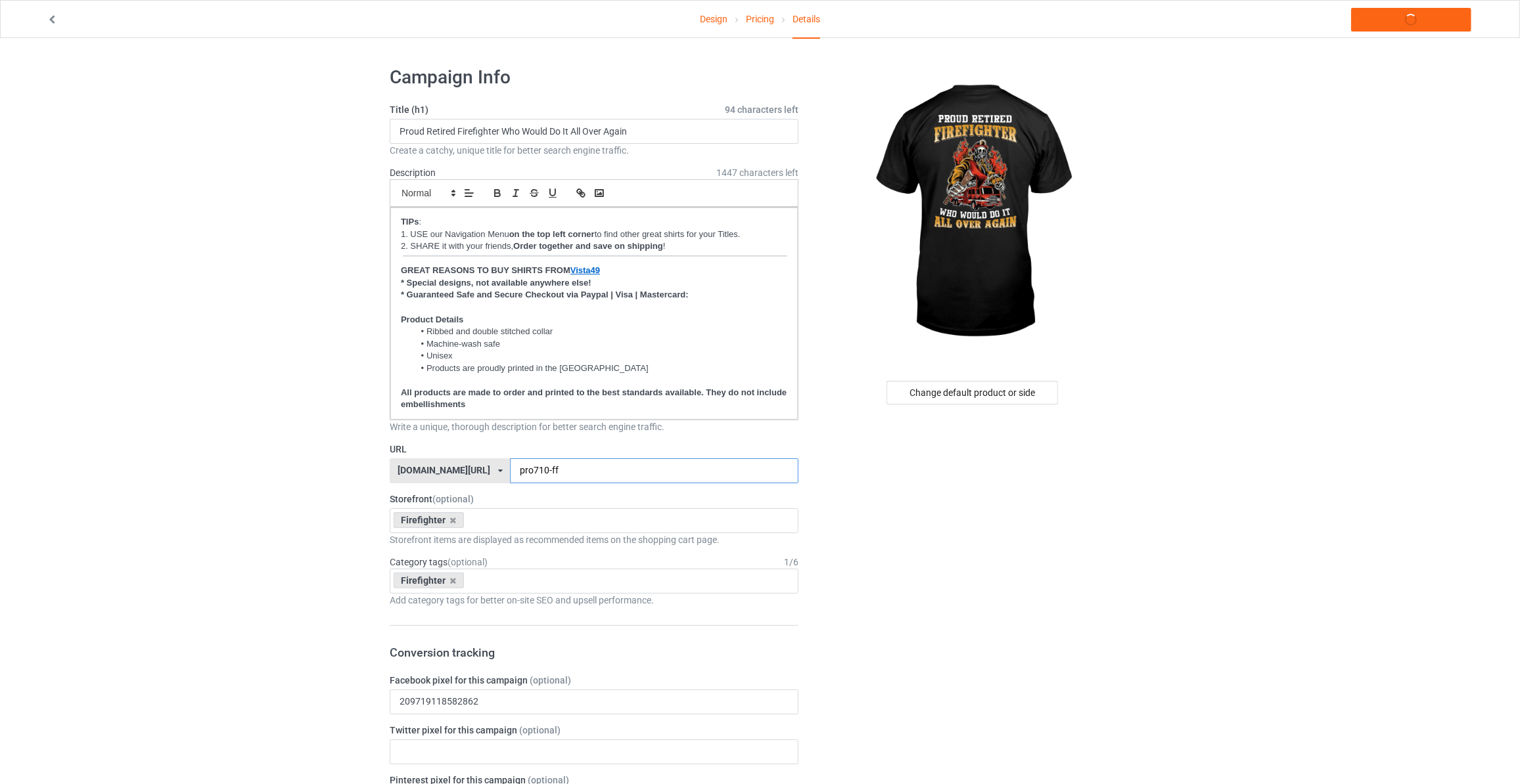
type input "pro710-ff"
click at [1408, 25] on link "Launch campaign" at bounding box center [1410, 20] width 120 height 24
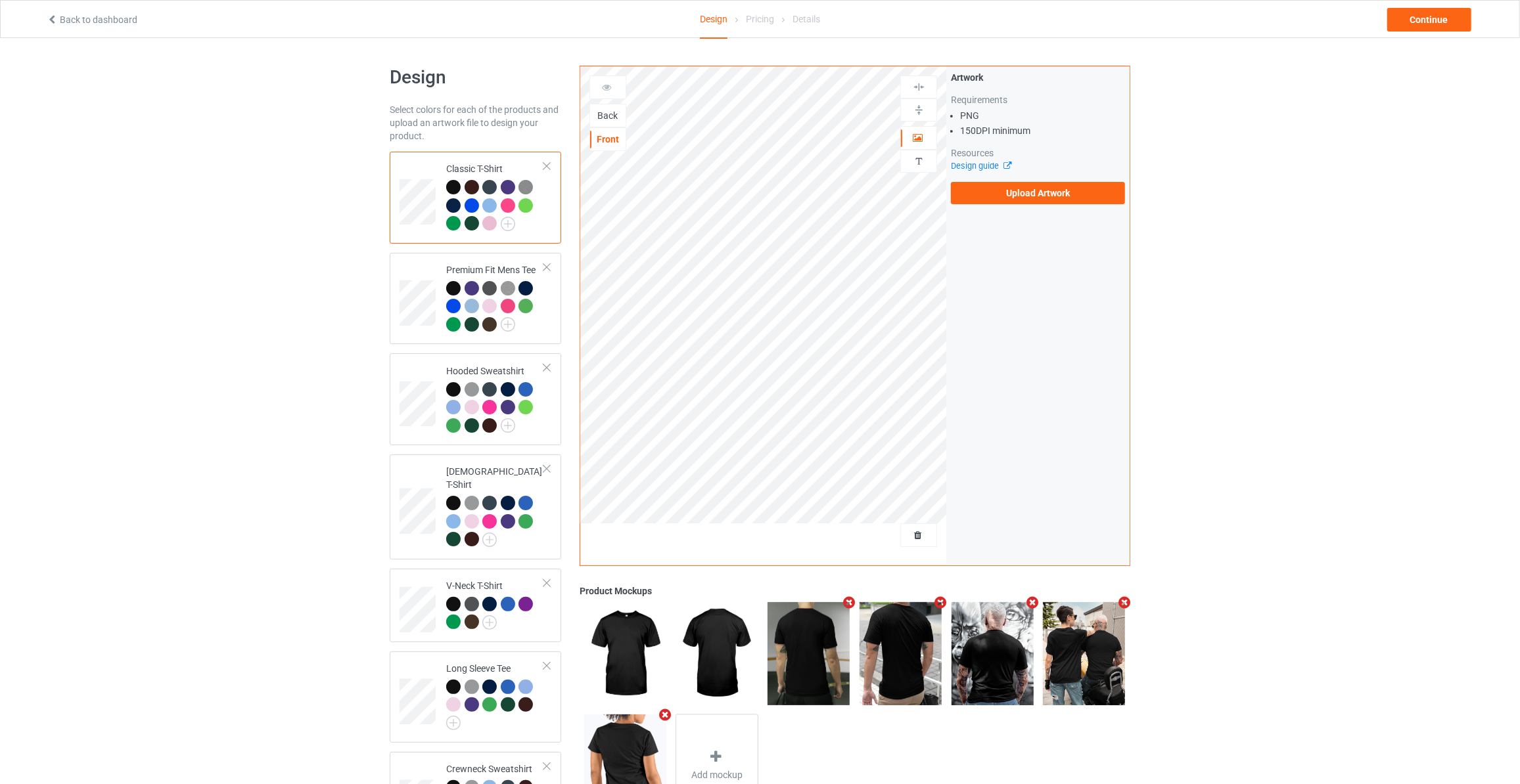
click at [614, 111] on div "Back" at bounding box center [608, 115] width 36 height 13
click at [1039, 192] on label "Upload Artwork" at bounding box center [1037, 193] width 174 height 22
click at [0, 0] on input "Upload Artwork" at bounding box center [0, 0] width 0 height 0
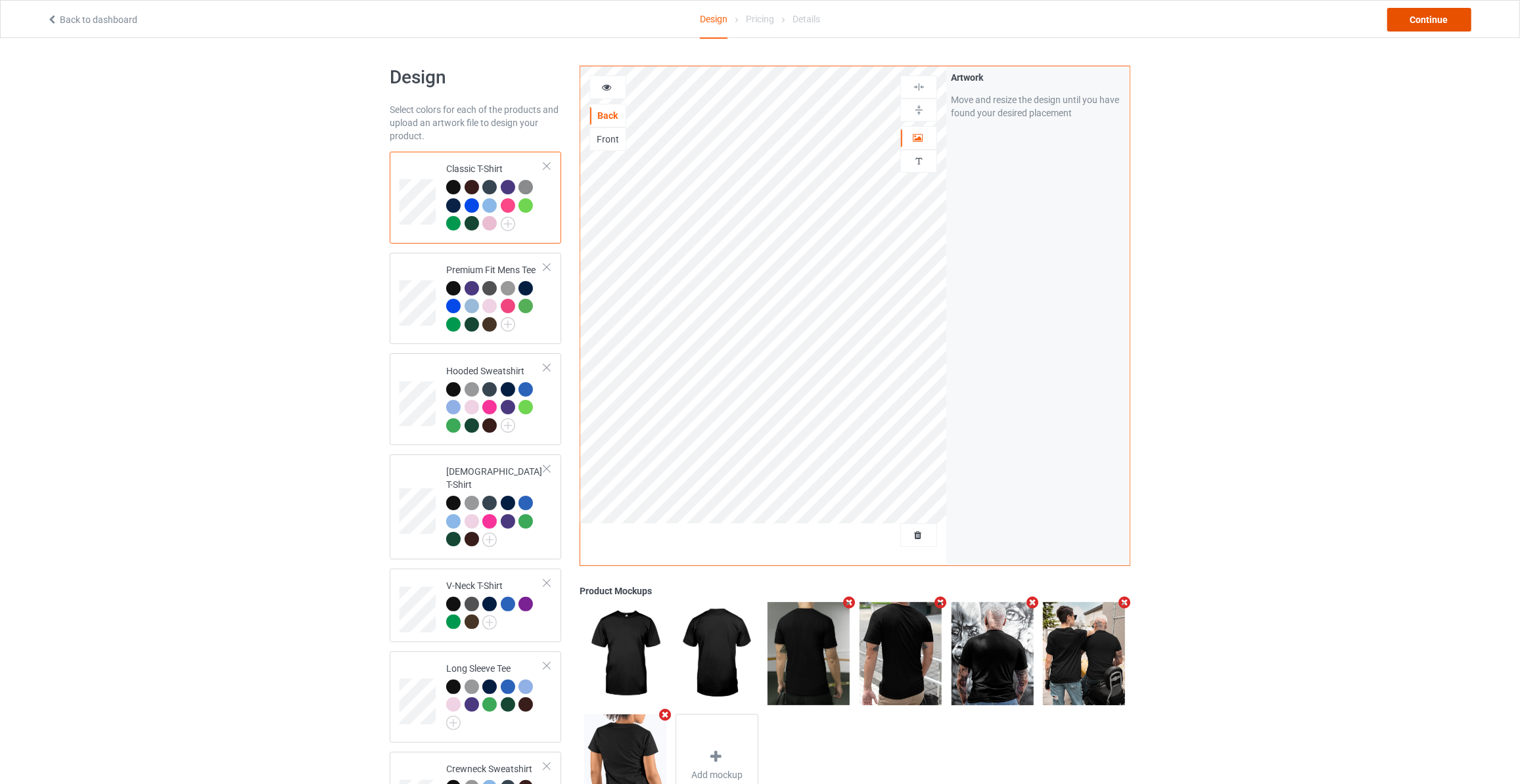
click at [1427, 9] on div "Continue" at bounding box center [1429, 20] width 84 height 24
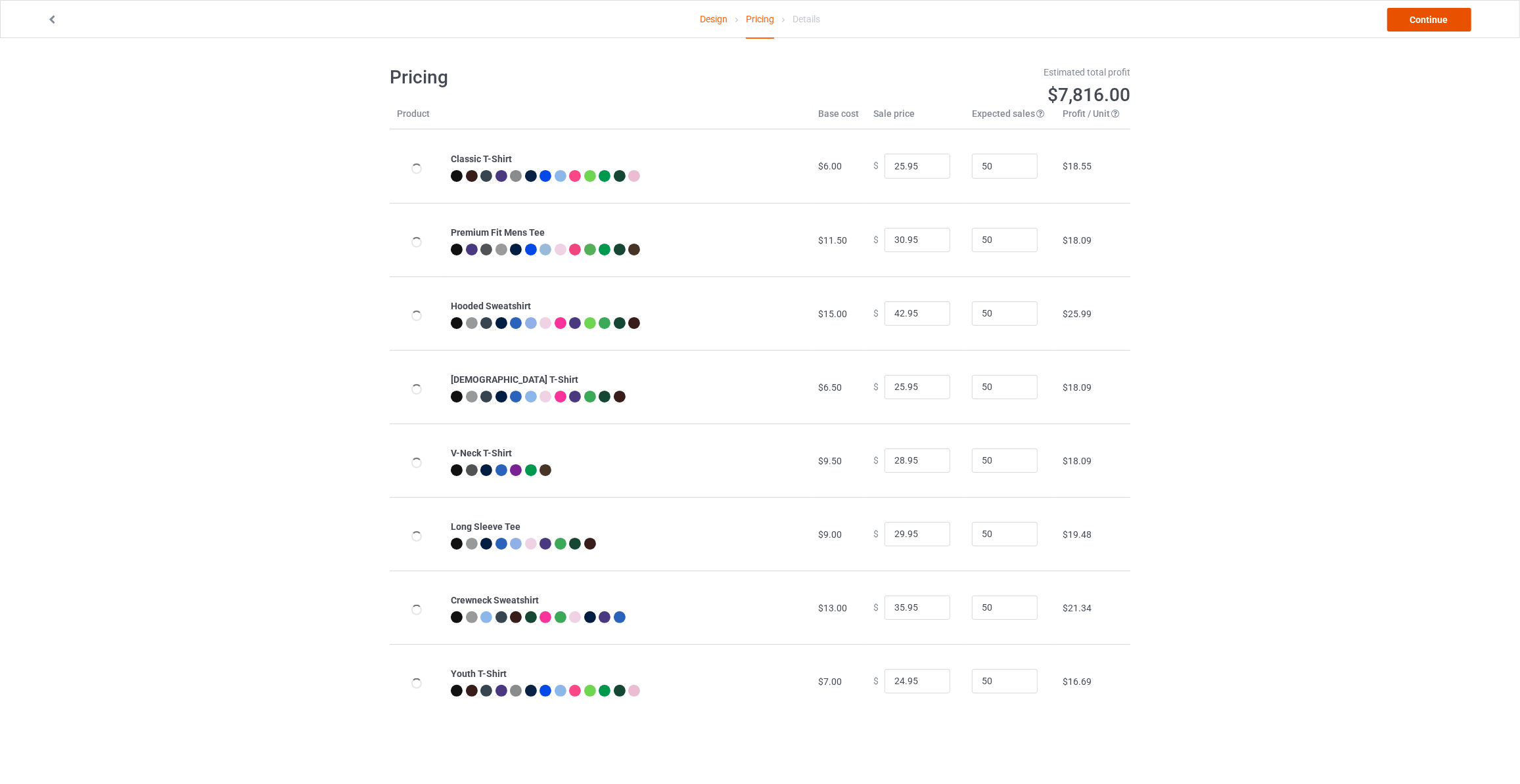
click at [1427, 9] on link "Continue" at bounding box center [1429, 20] width 84 height 24
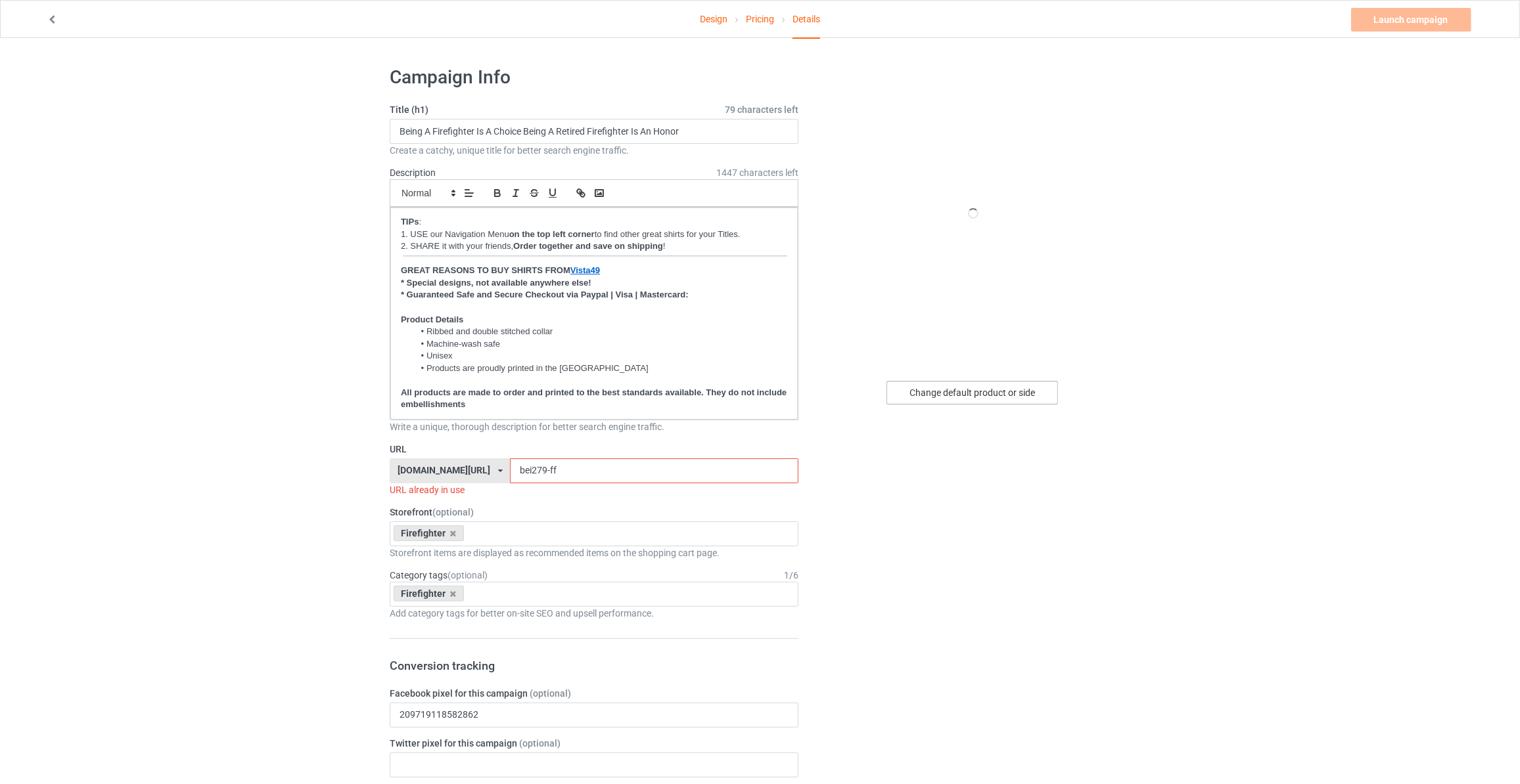
click at [937, 393] on div "Change default product or side" at bounding box center [972, 392] width 171 height 24
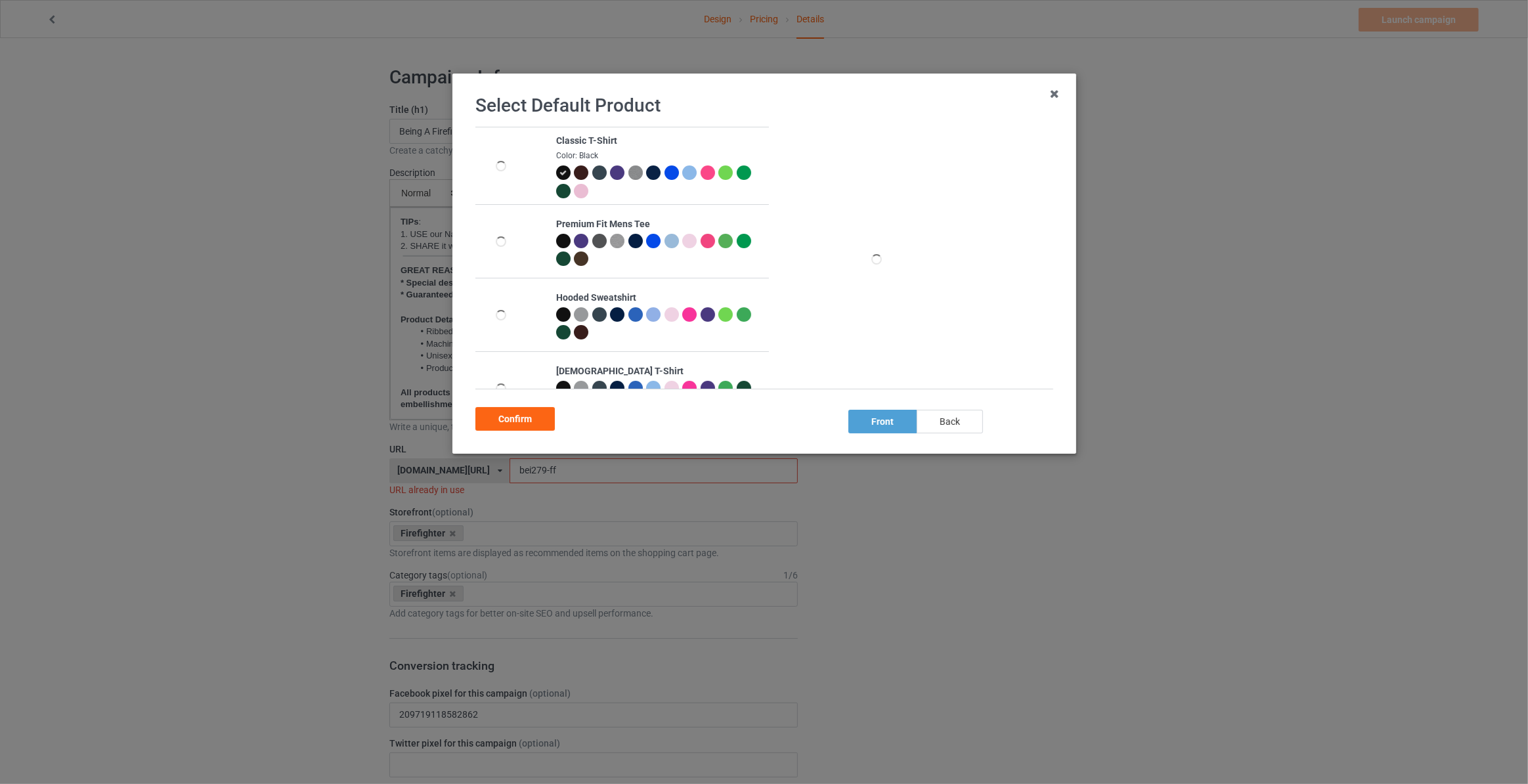
click at [933, 416] on div "back" at bounding box center [950, 421] width 66 height 24
click at [519, 415] on div "Confirm" at bounding box center [515, 419] width 79 height 24
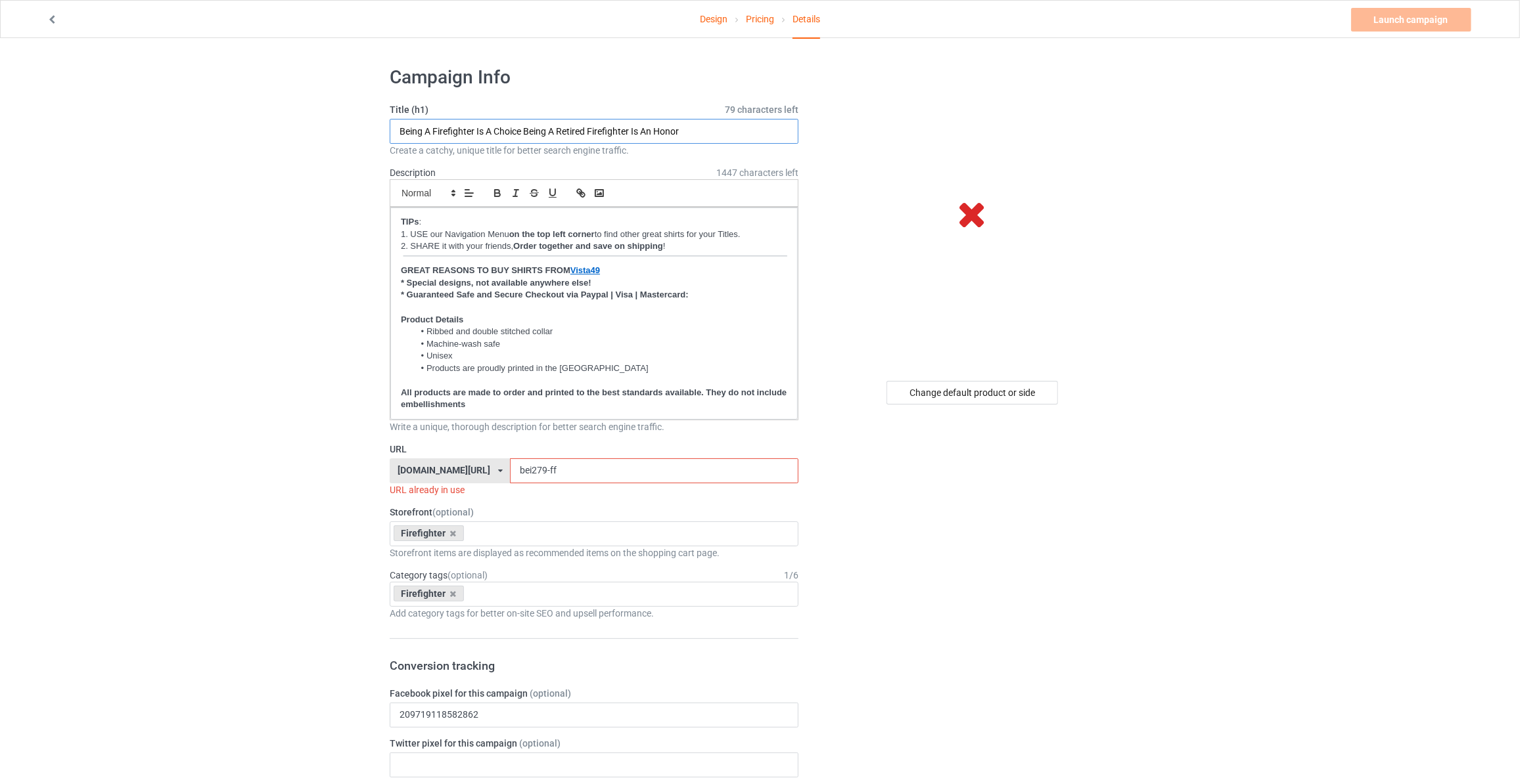
click at [526, 140] on input "Being A Firefighter Is A Choice Being A Retired Firefighter Is An Honor" at bounding box center [594, 131] width 409 height 25
type input "Retired Firefighter Been There Done That & Damn Proud Of It"
click at [588, 123] on input "Retired Firefighter Been There Done That & Damn Proud Of It" at bounding box center [594, 131] width 409 height 25
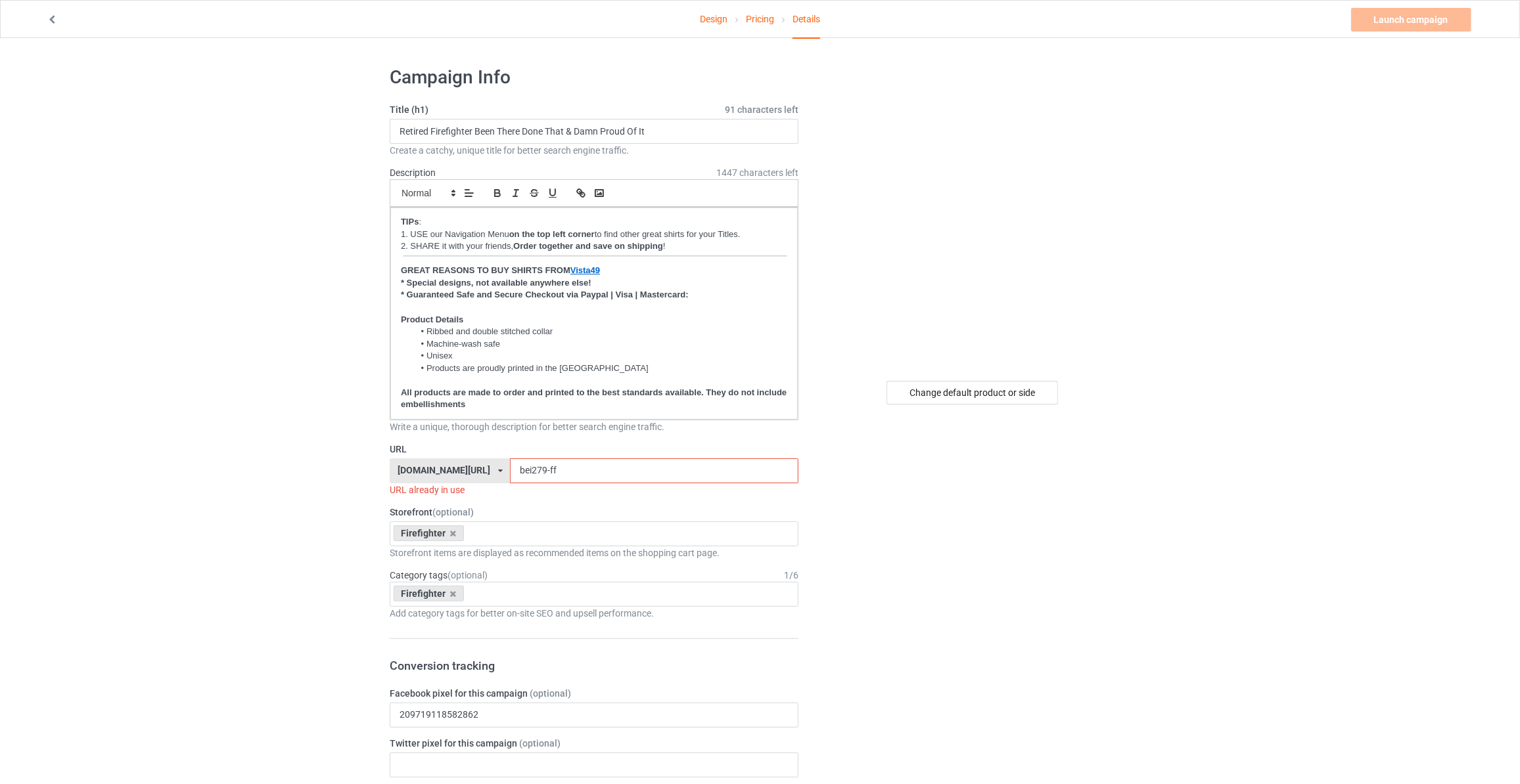
drag, startPoint x: 551, startPoint y: 466, endPoint x: 0, endPoint y: 386, distance: 556.8
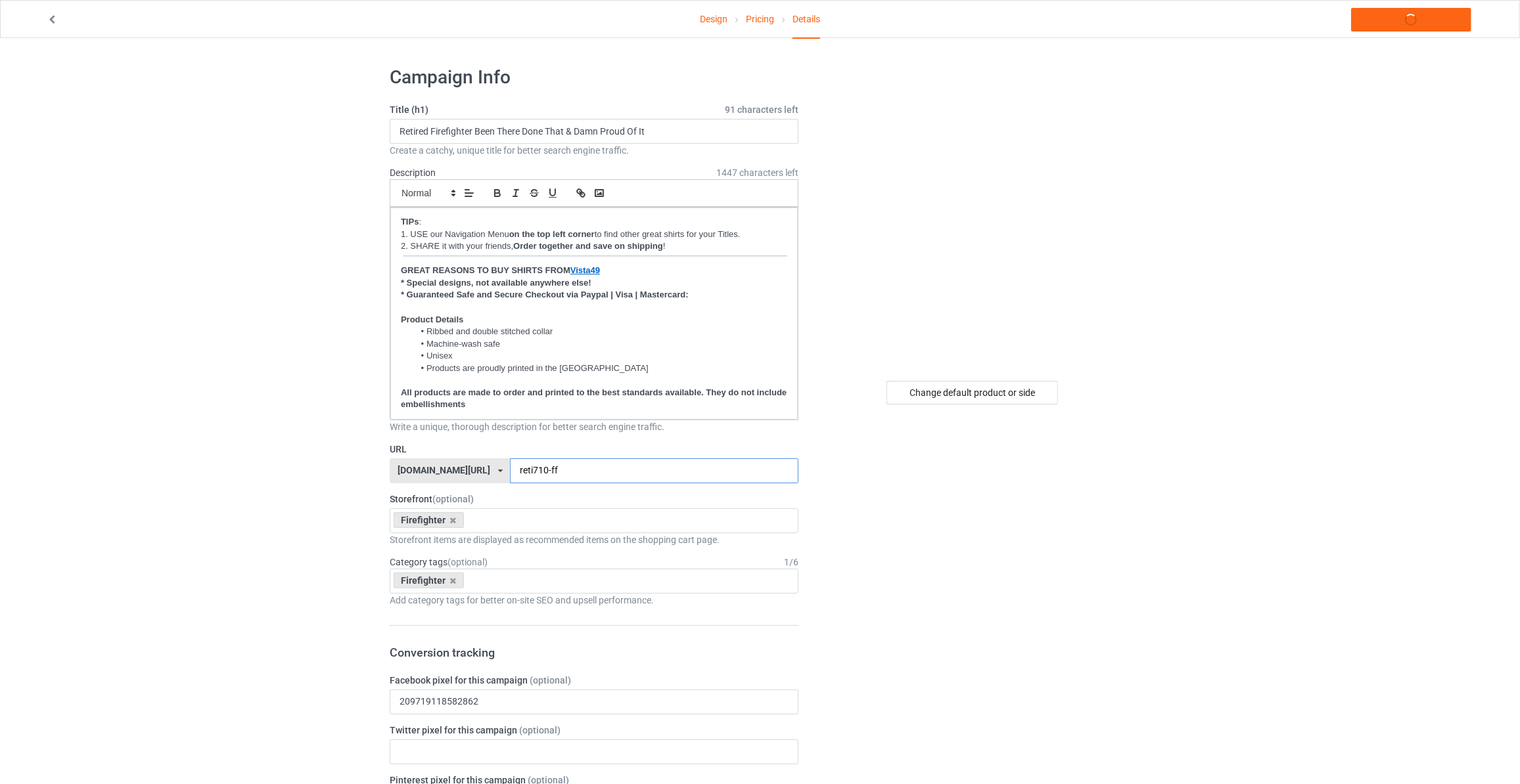
type input "reti710-ff"
click at [1390, 25] on link "Launch campaign" at bounding box center [1410, 20] width 120 height 24
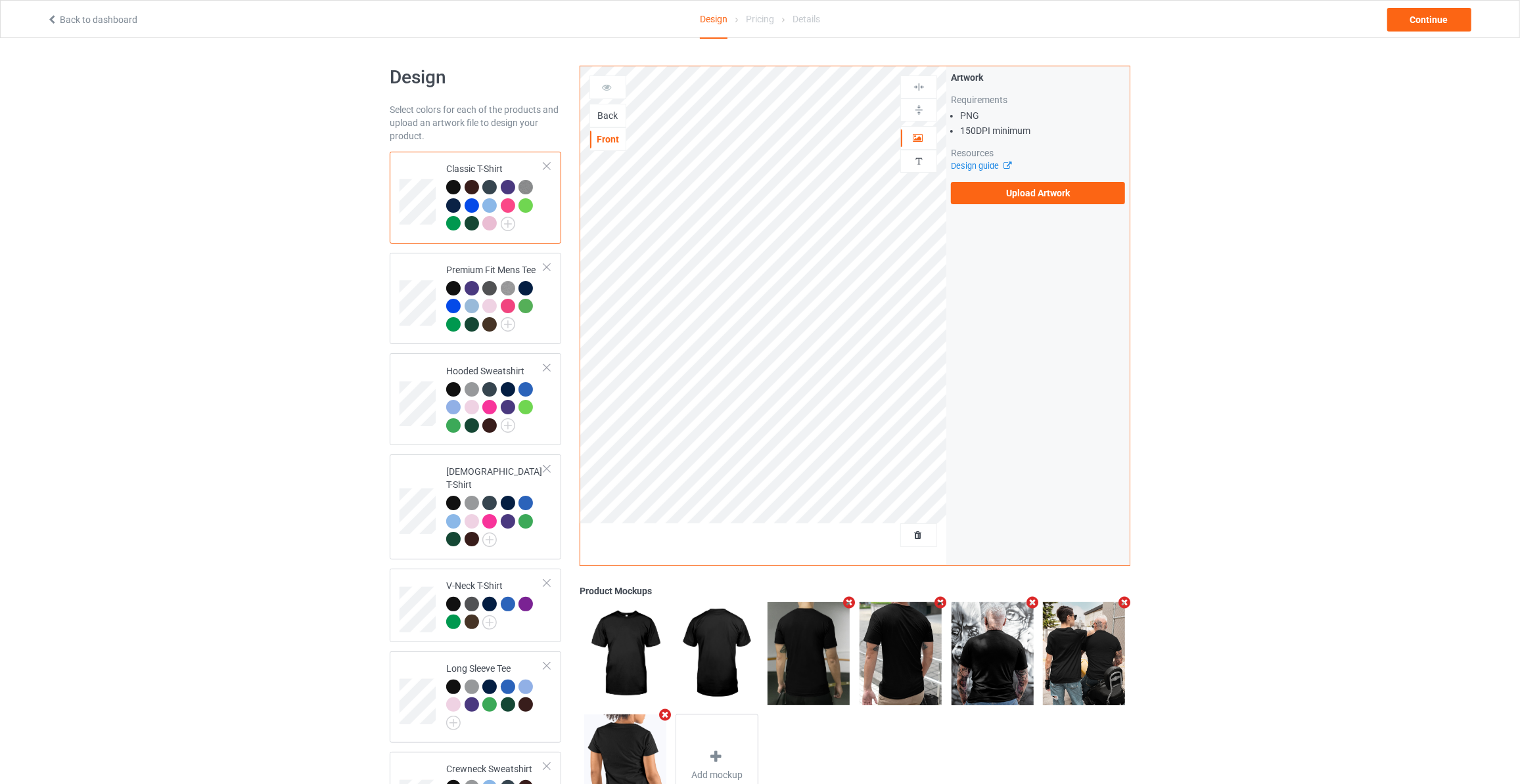
click at [609, 116] on div "Back" at bounding box center [608, 115] width 36 height 13
click at [997, 184] on label "Upload Artwork" at bounding box center [1037, 193] width 174 height 22
click at [0, 0] on input "Upload Artwork" at bounding box center [0, 0] width 0 height 0
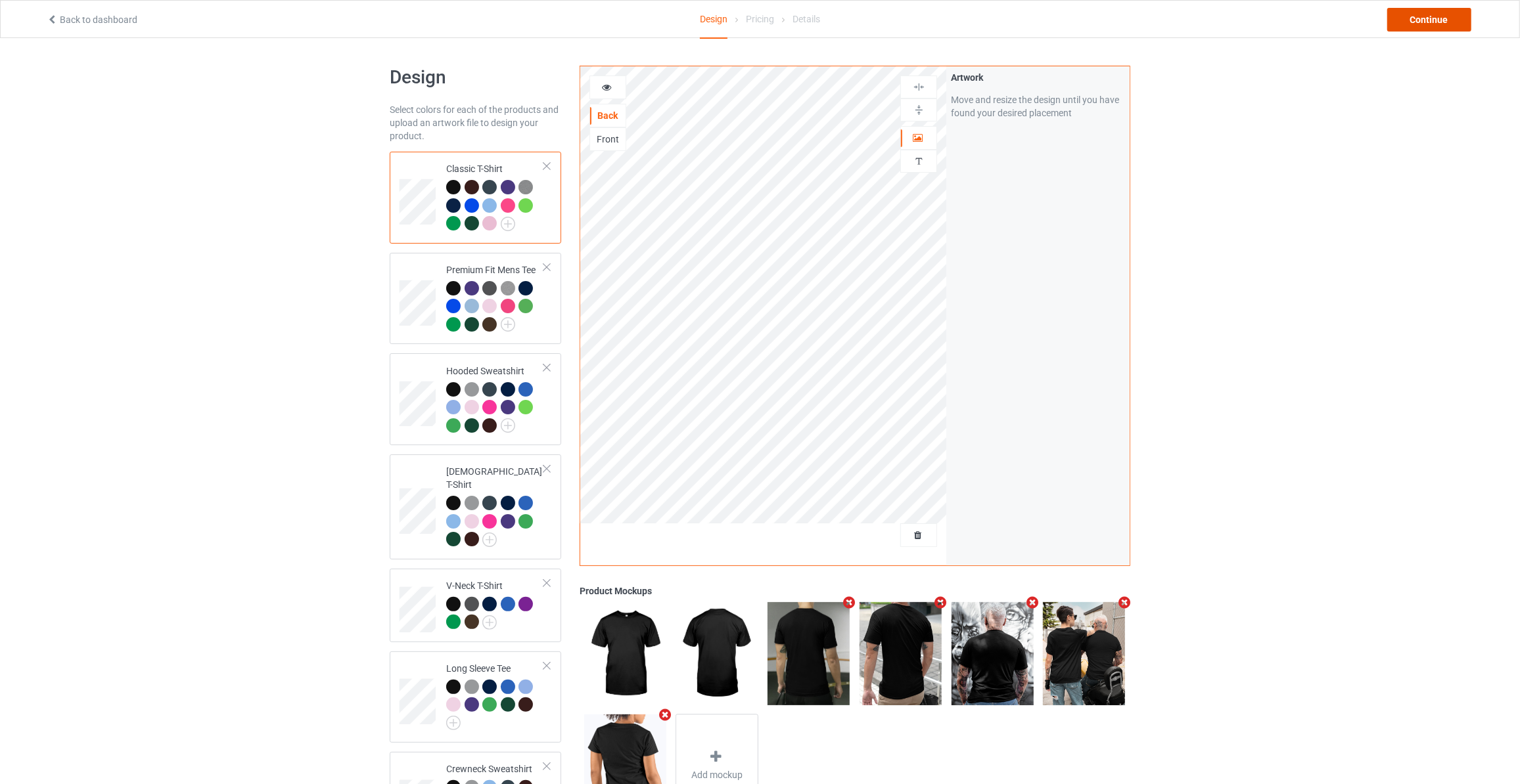
click at [1415, 19] on div "Continue" at bounding box center [1429, 20] width 84 height 24
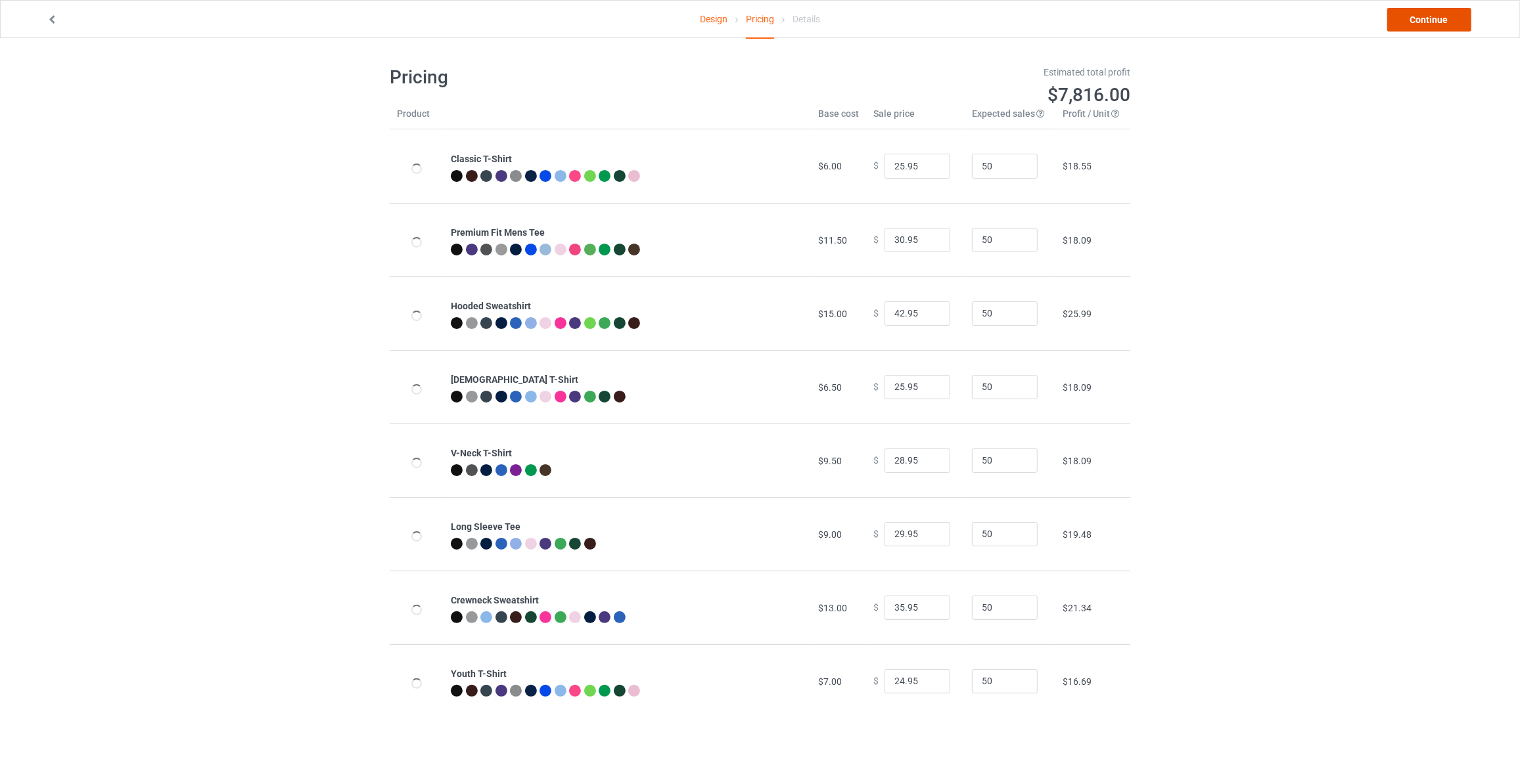
click at [1415, 19] on link "Continue" at bounding box center [1429, 20] width 84 height 24
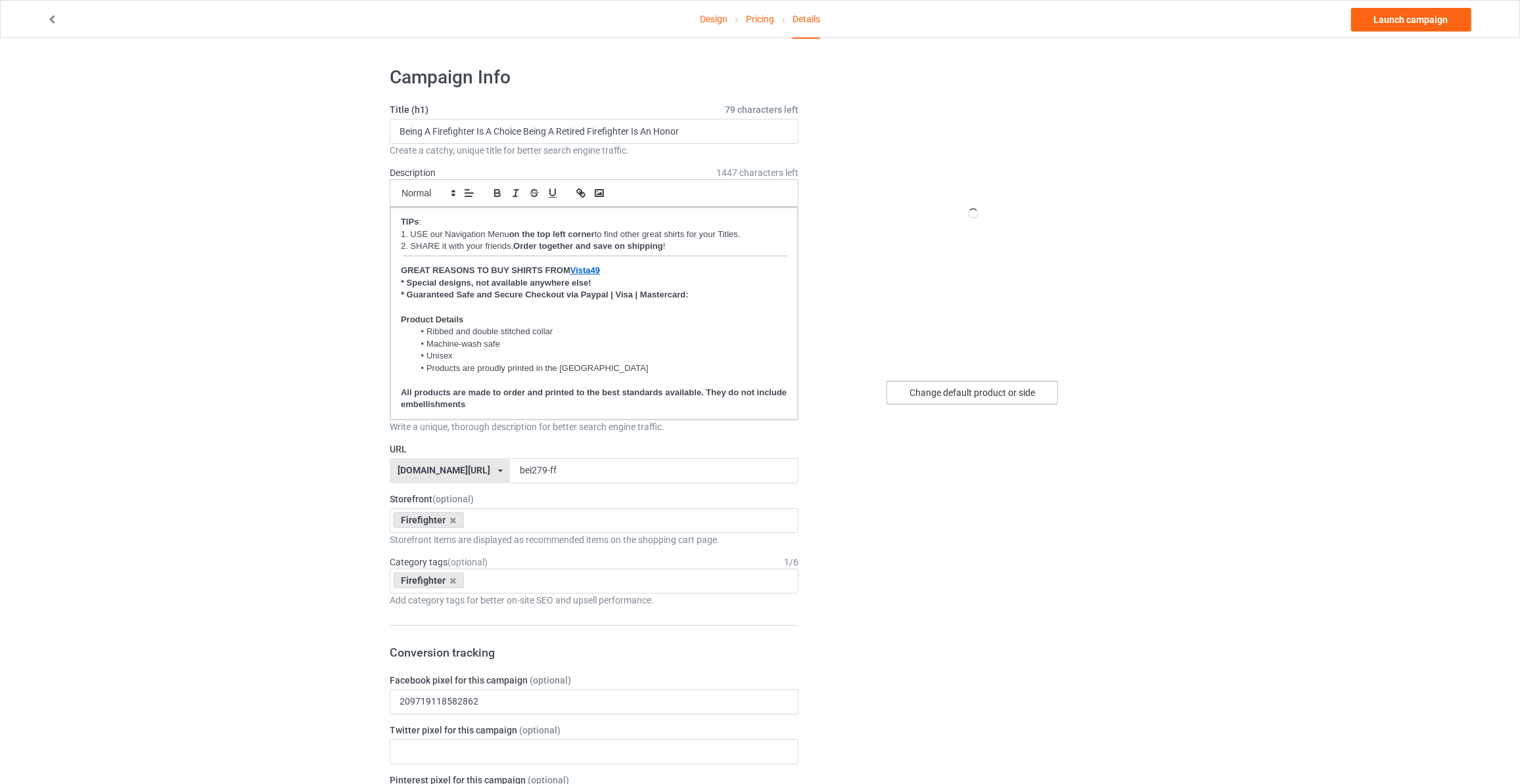
click at [1014, 388] on div "Change default product or side" at bounding box center [972, 392] width 171 height 24
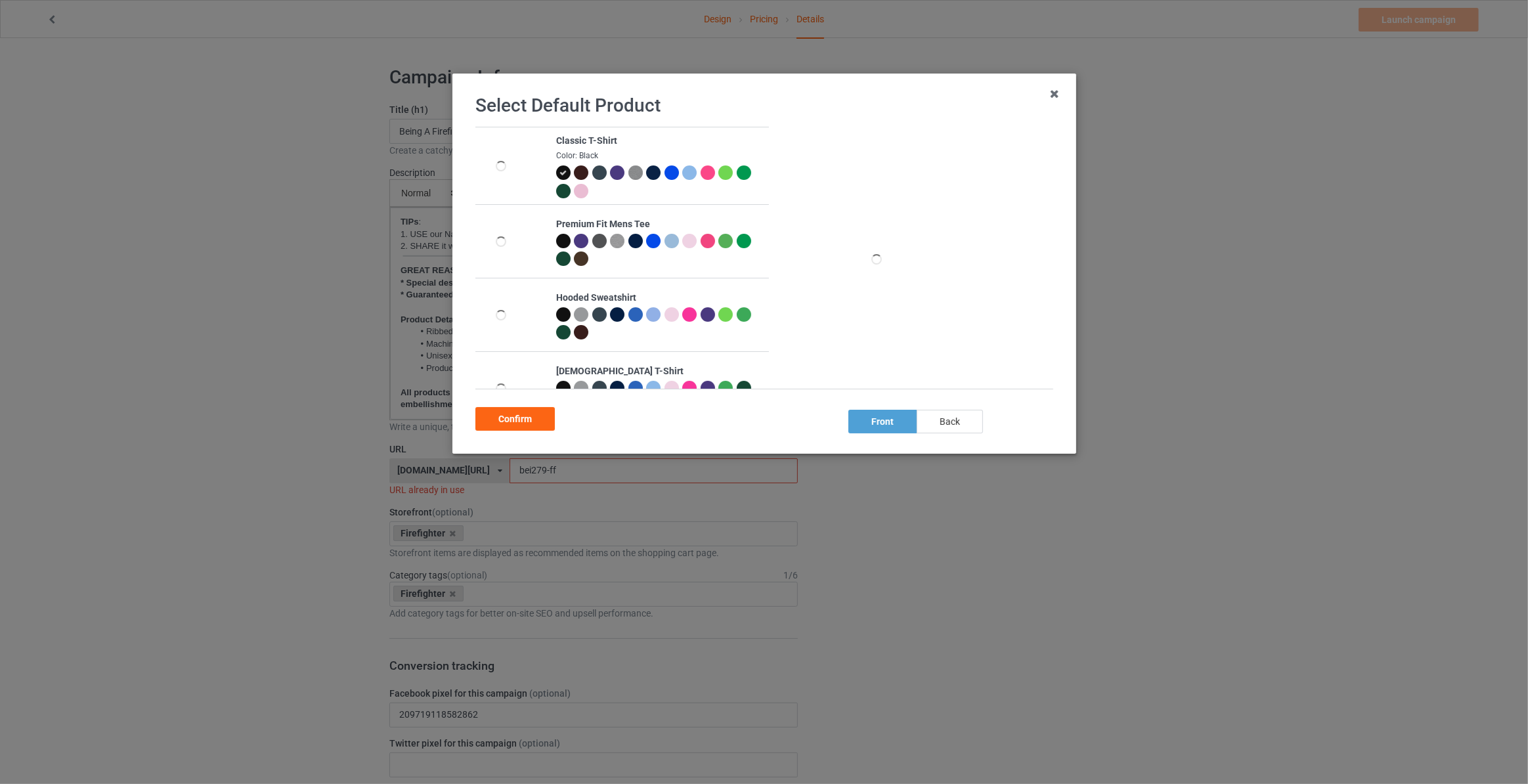
click at [951, 415] on div "back" at bounding box center [950, 421] width 66 height 24
click at [519, 420] on div "Confirm" at bounding box center [515, 419] width 79 height 24
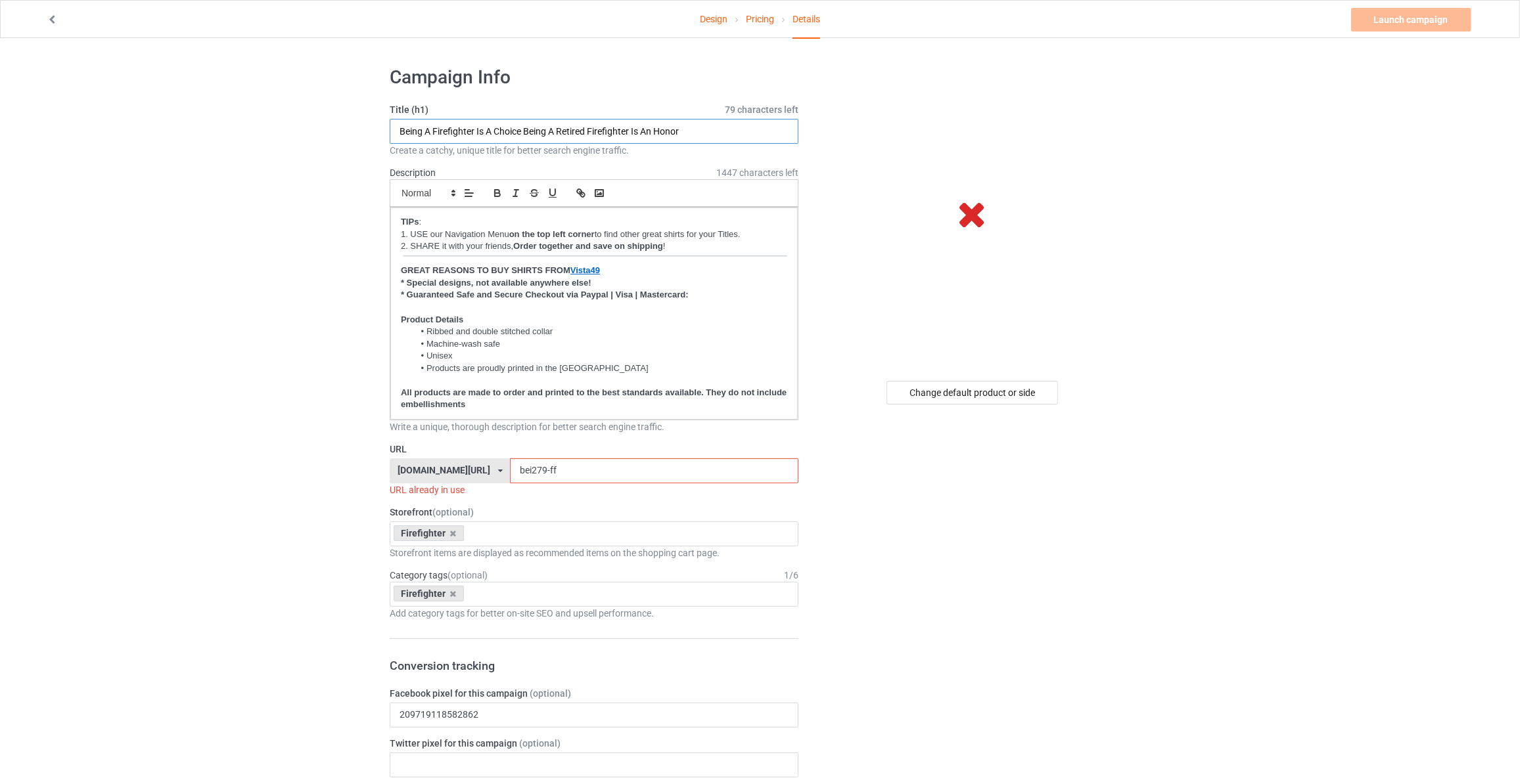
click at [565, 131] on input "Being A Firefighter Is A Choice Being A Retired Firefighter Is An Honor" at bounding box center [594, 131] width 409 height 25
click at [479, 131] on input "Being A Firefighter Is A Choice Being A Retired Firefighter Is An Honor" at bounding box center [594, 131] width 409 height 25
click at [470, 134] on input "Being A Firefighter Is A Choice Being A Retired Firefighter Is An Honor" at bounding box center [594, 131] width 409 height 25
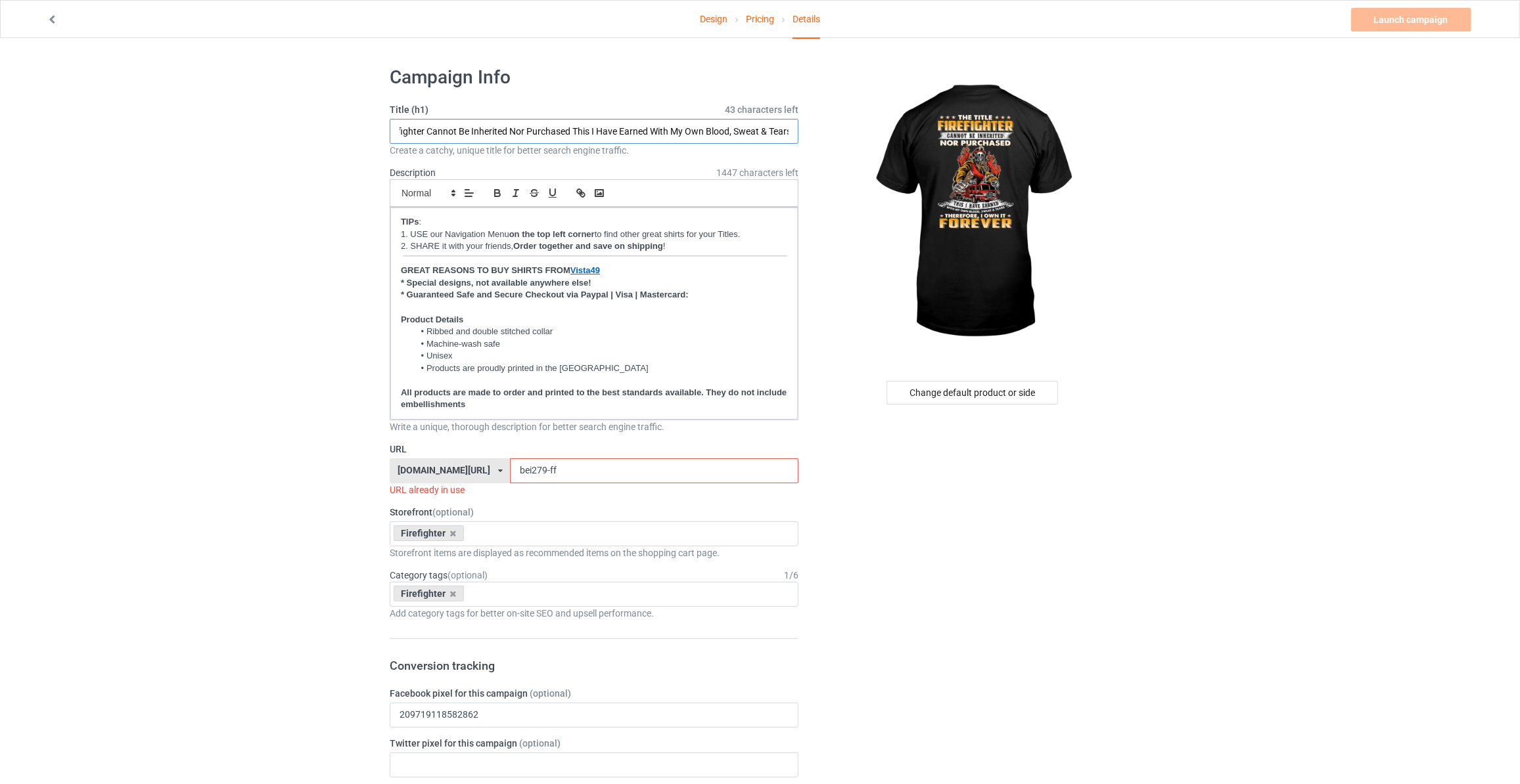
scroll to position [0, 58]
type input "The Title Firefighter Cannot Be Inherited Nor Purchased This I Have Earned With…"
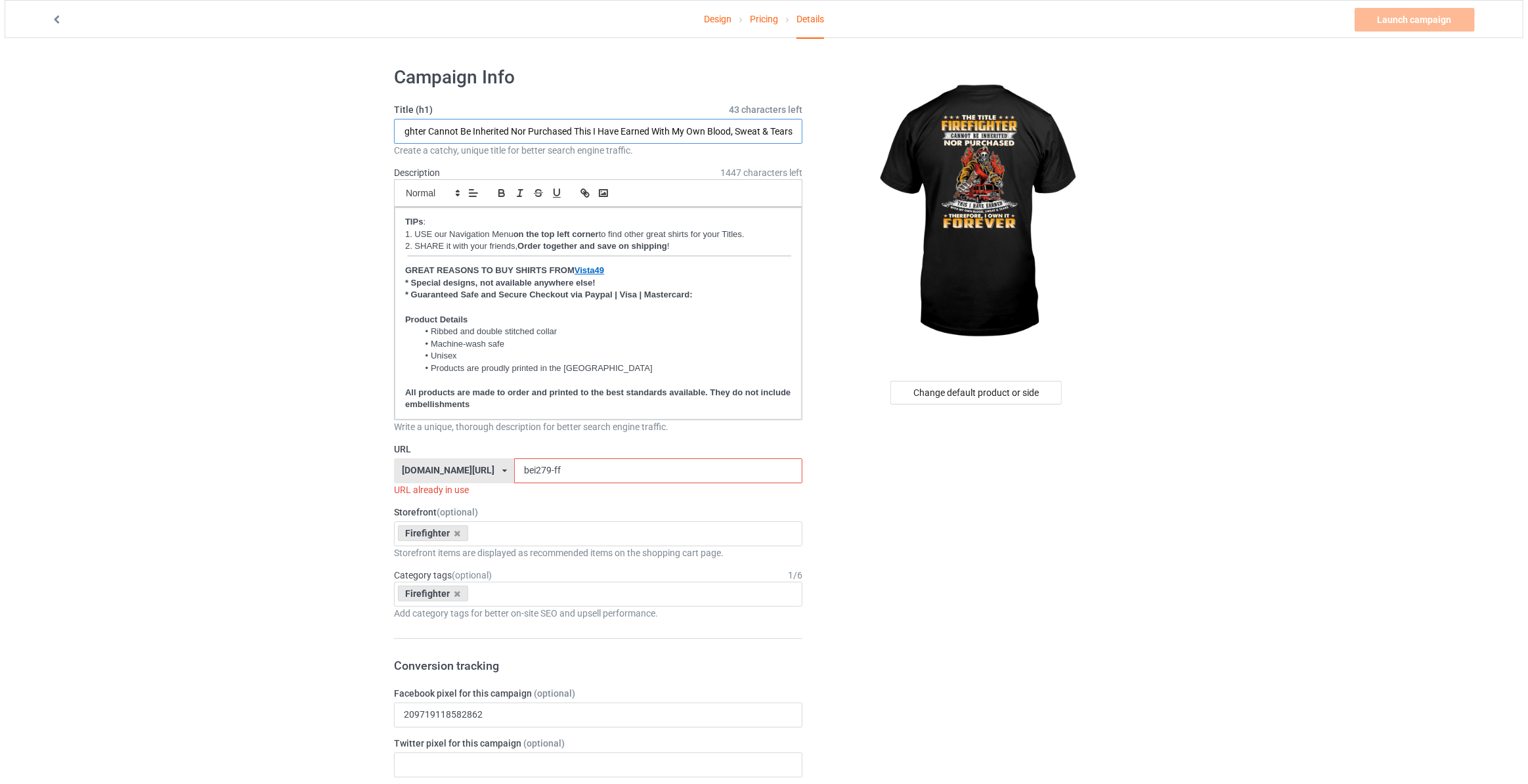
scroll to position [0, 0]
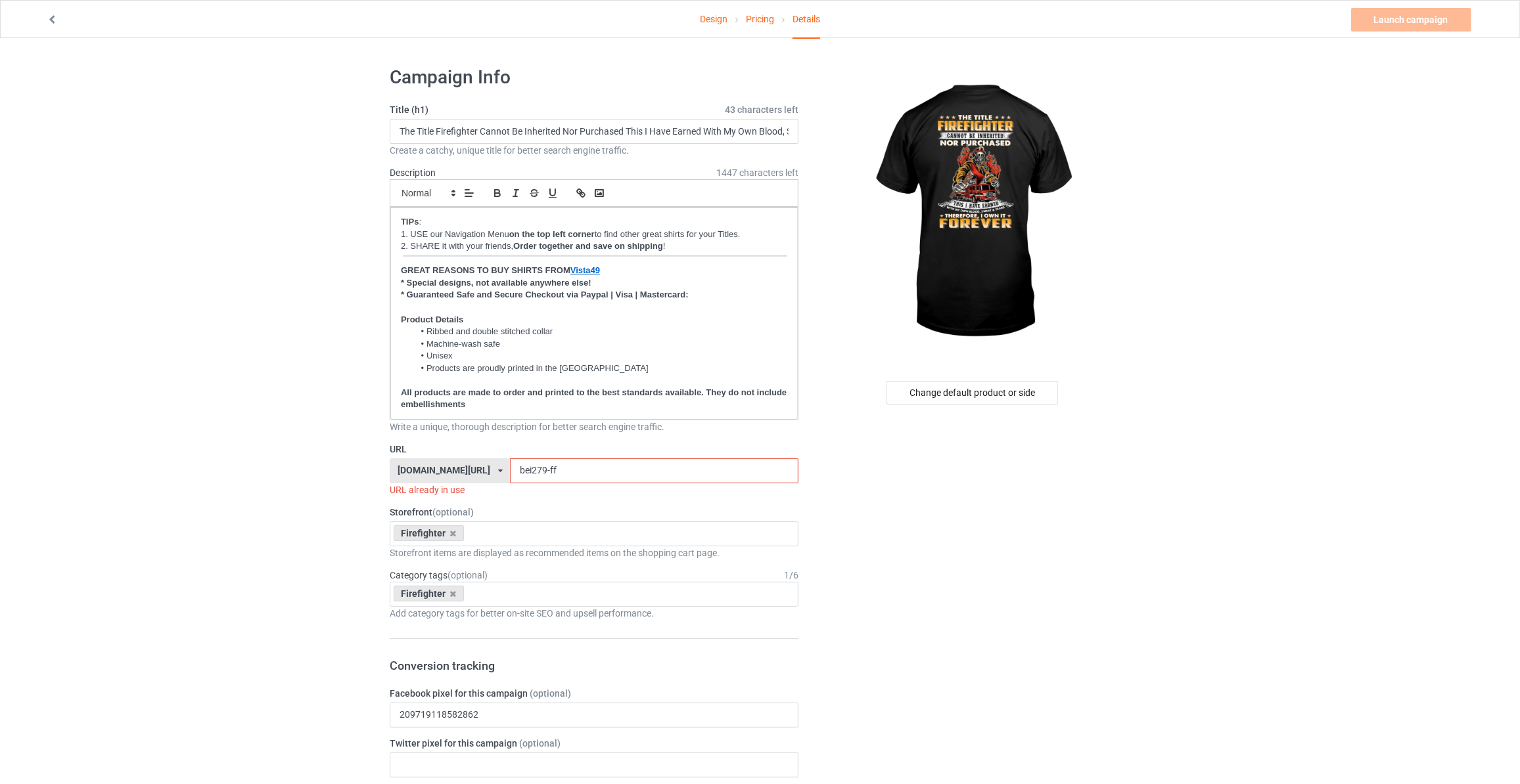
drag, startPoint x: 561, startPoint y: 460, endPoint x: 90, endPoint y: 409, distance: 473.8
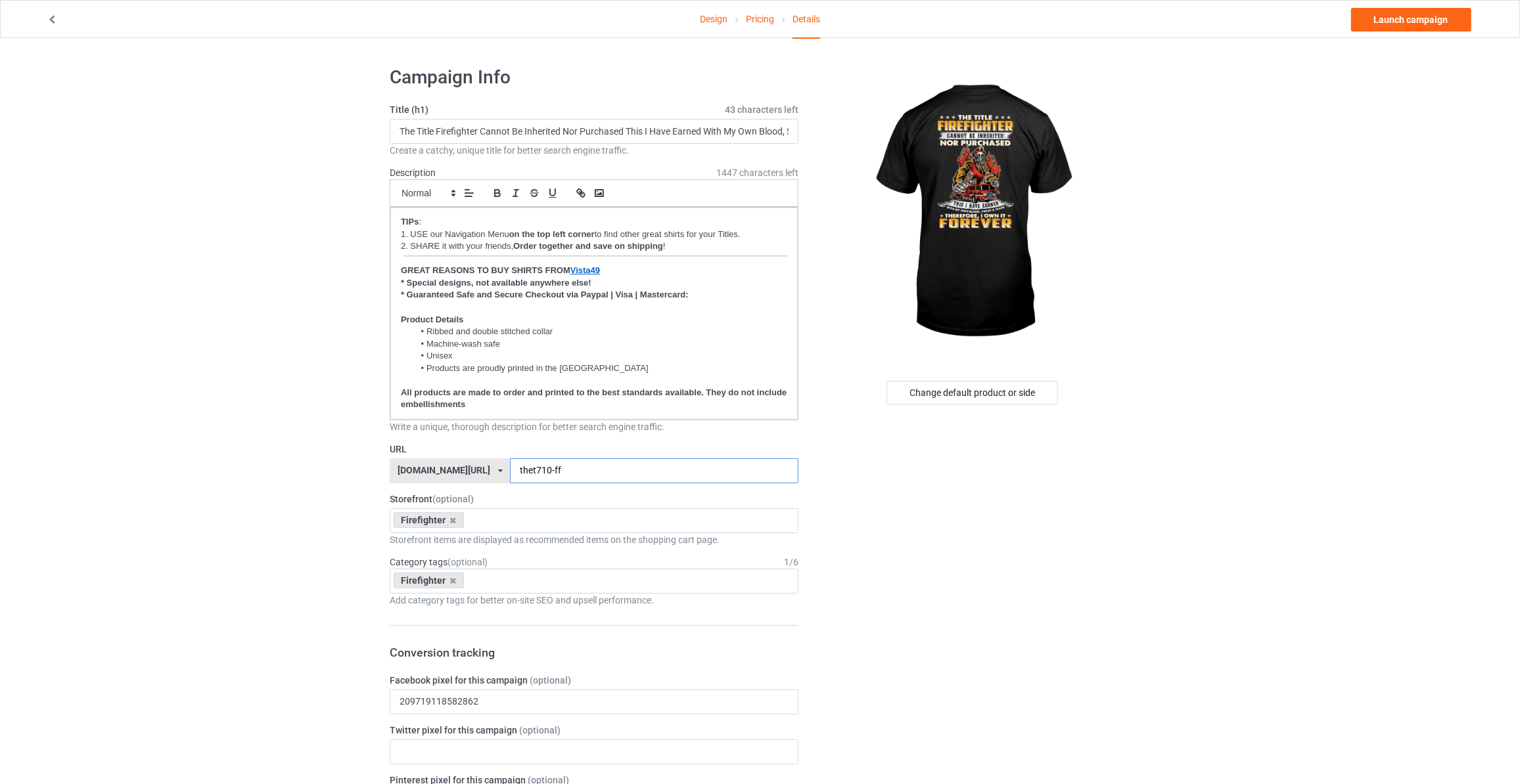
type input "thet710-ff"
drag, startPoint x: 1353, startPoint y: 151, endPoint x: 1429, endPoint y: 83, distance: 102.0
click at [1437, 13] on link "Launch campaign" at bounding box center [1410, 20] width 120 height 24
